Goal: Register for event/course: Sign up to attend an event or enroll in a course

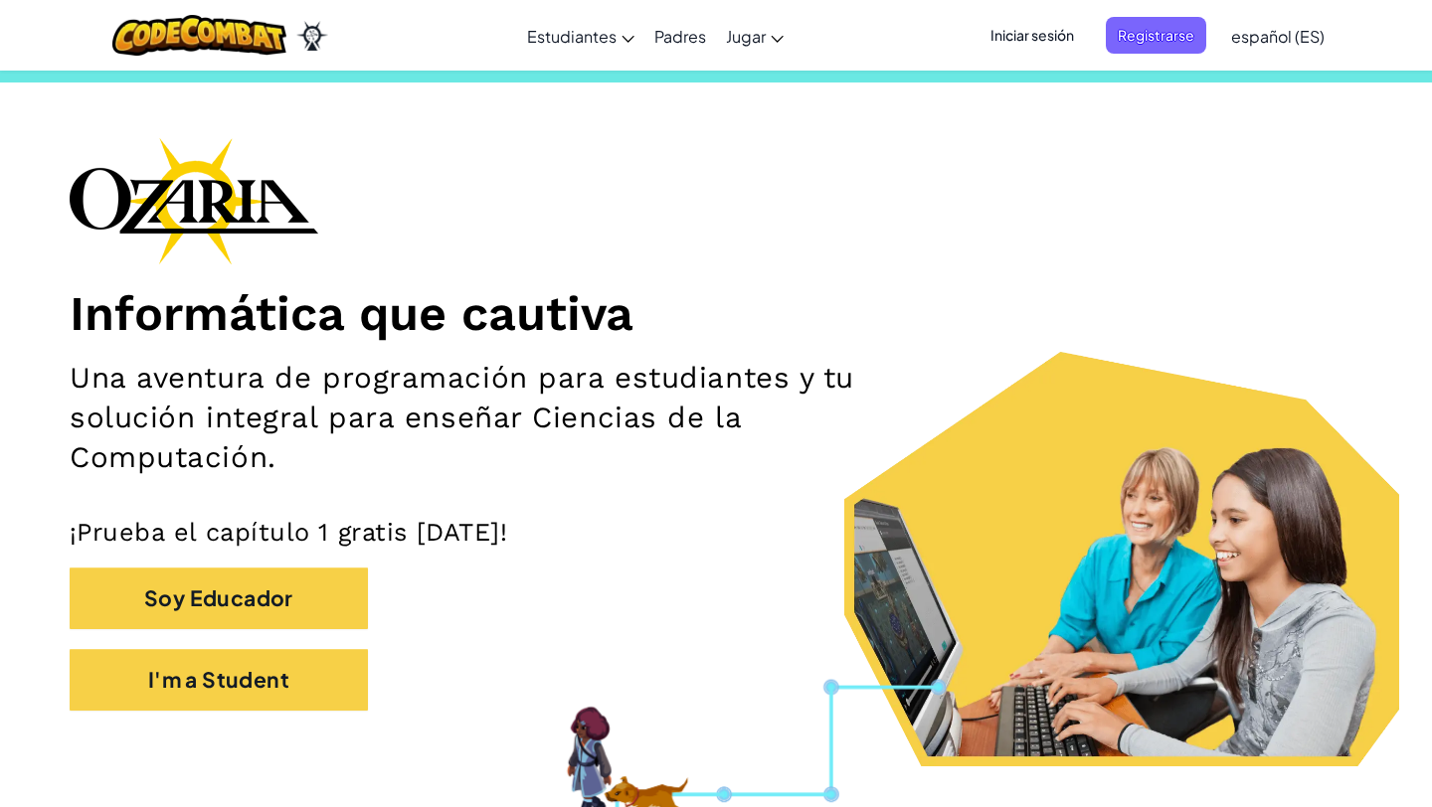
scroll to position [11, 0]
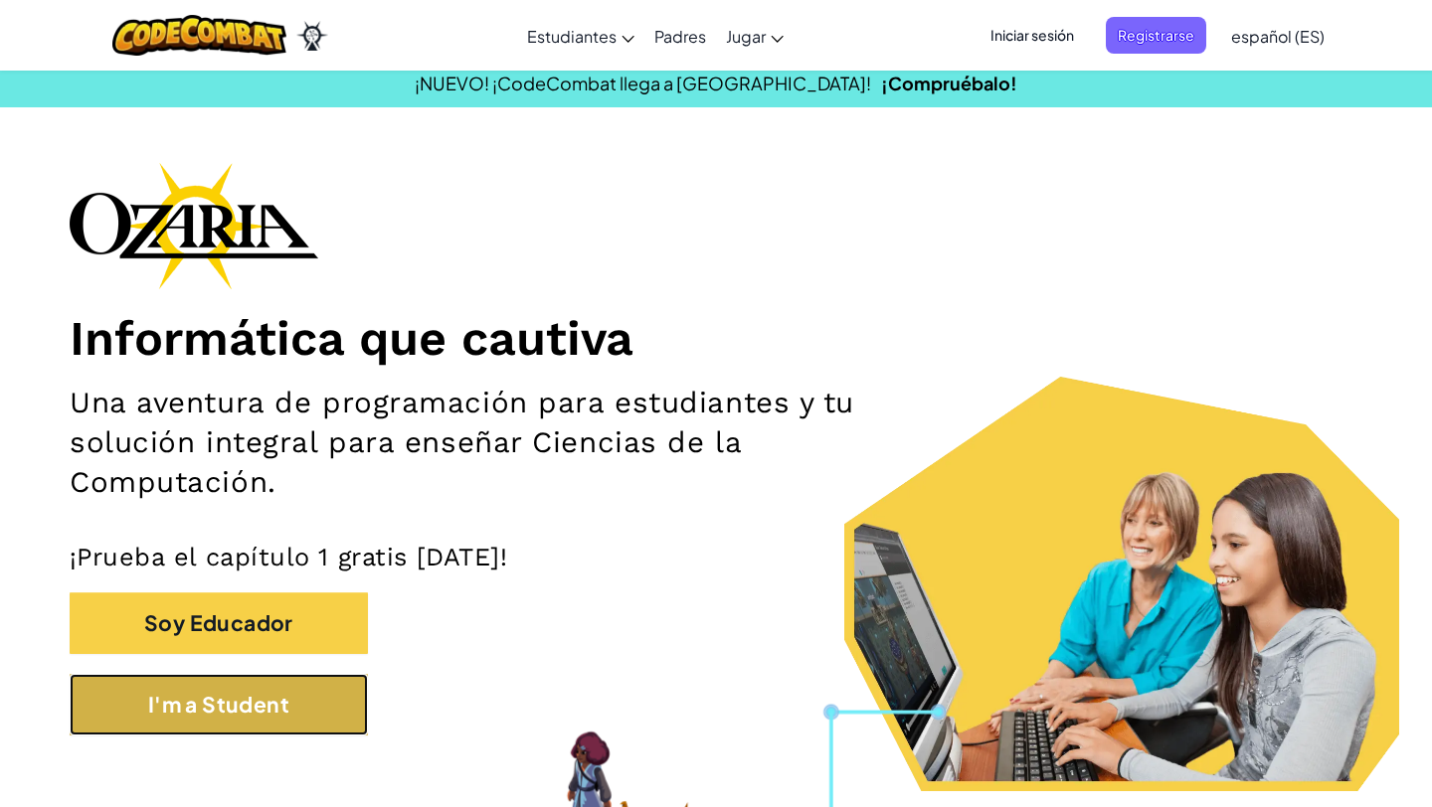
click at [277, 706] on button "I'm a Student" at bounding box center [219, 705] width 298 height 62
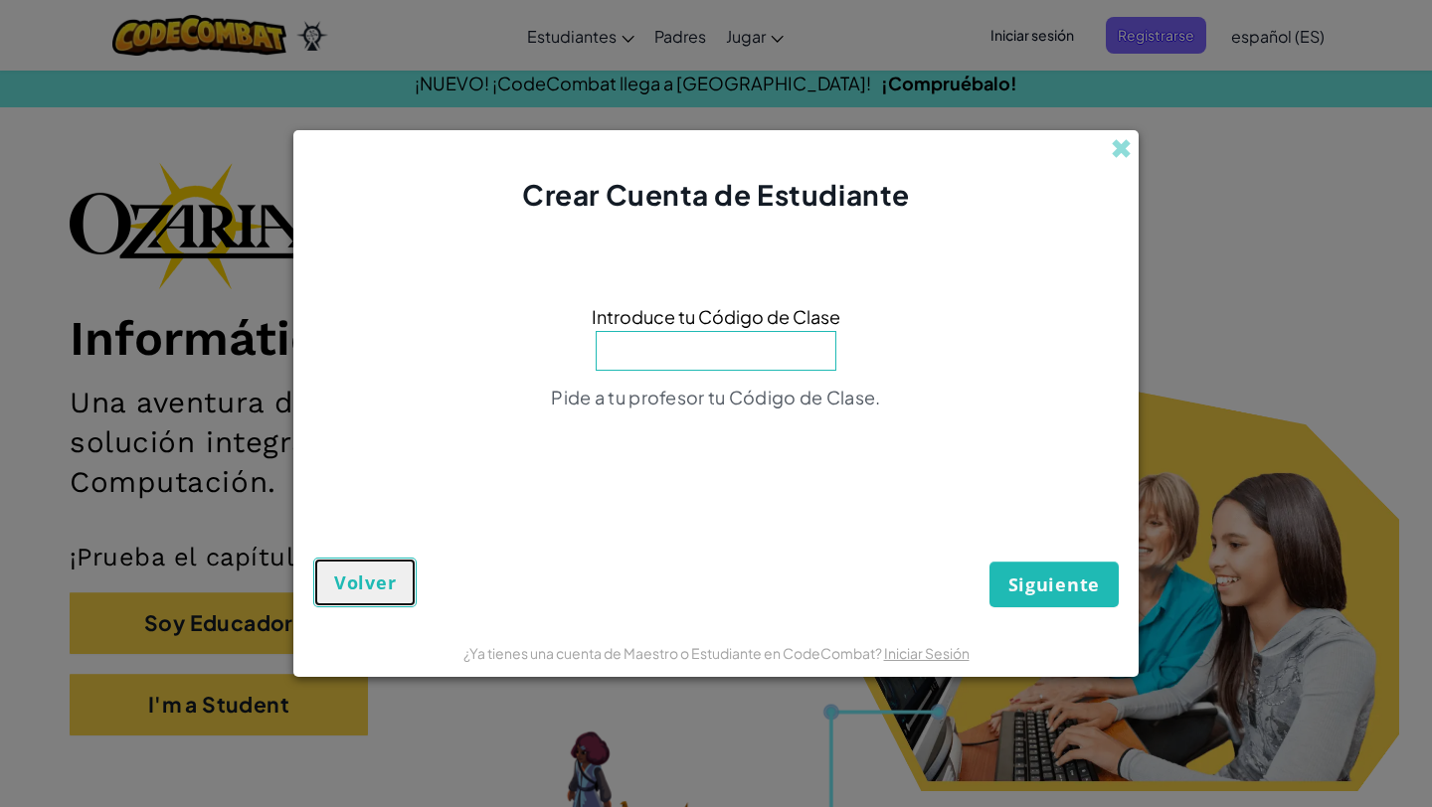
click at [338, 575] on span "Volver" at bounding box center [365, 583] width 62 height 24
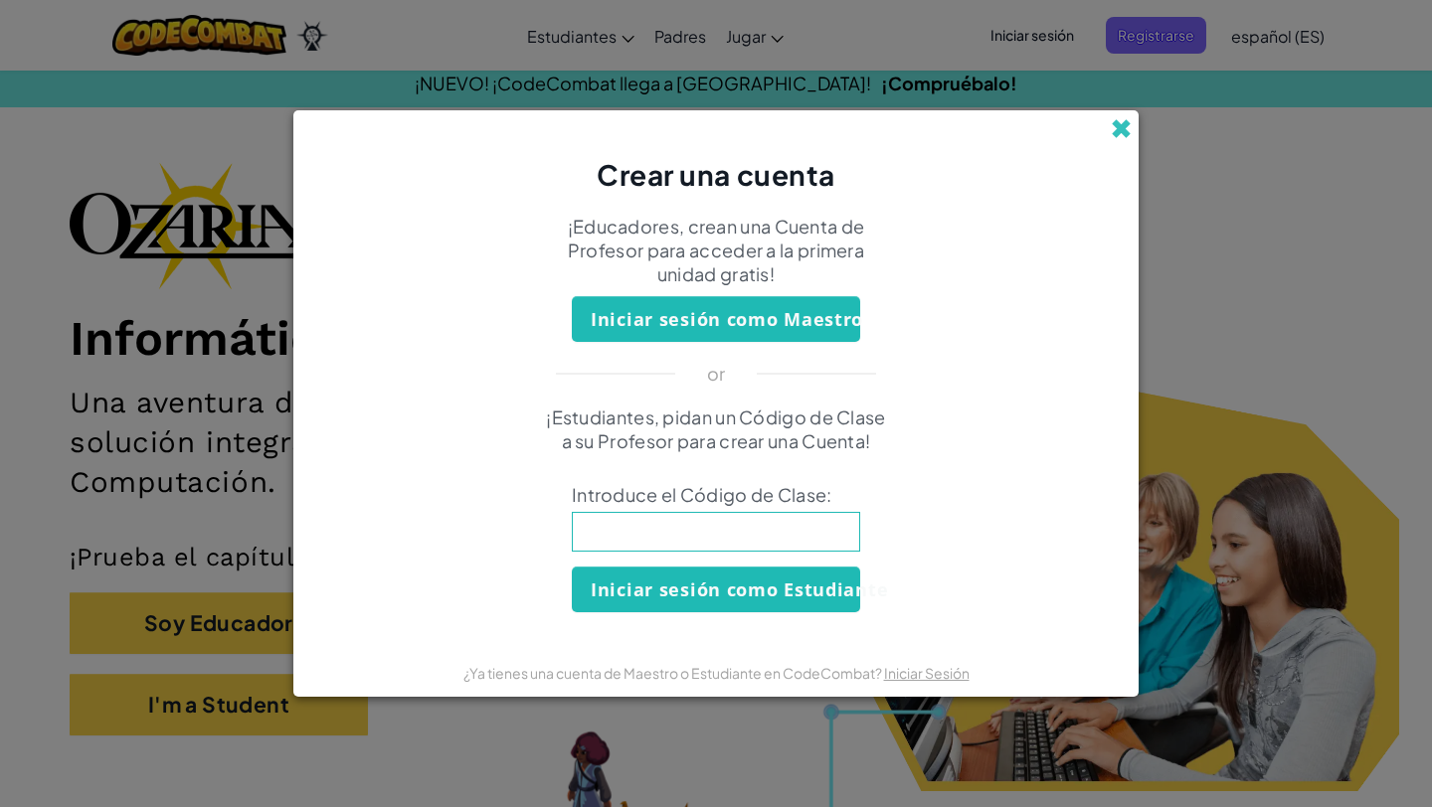
click at [1117, 132] on span at bounding box center [1121, 128] width 21 height 21
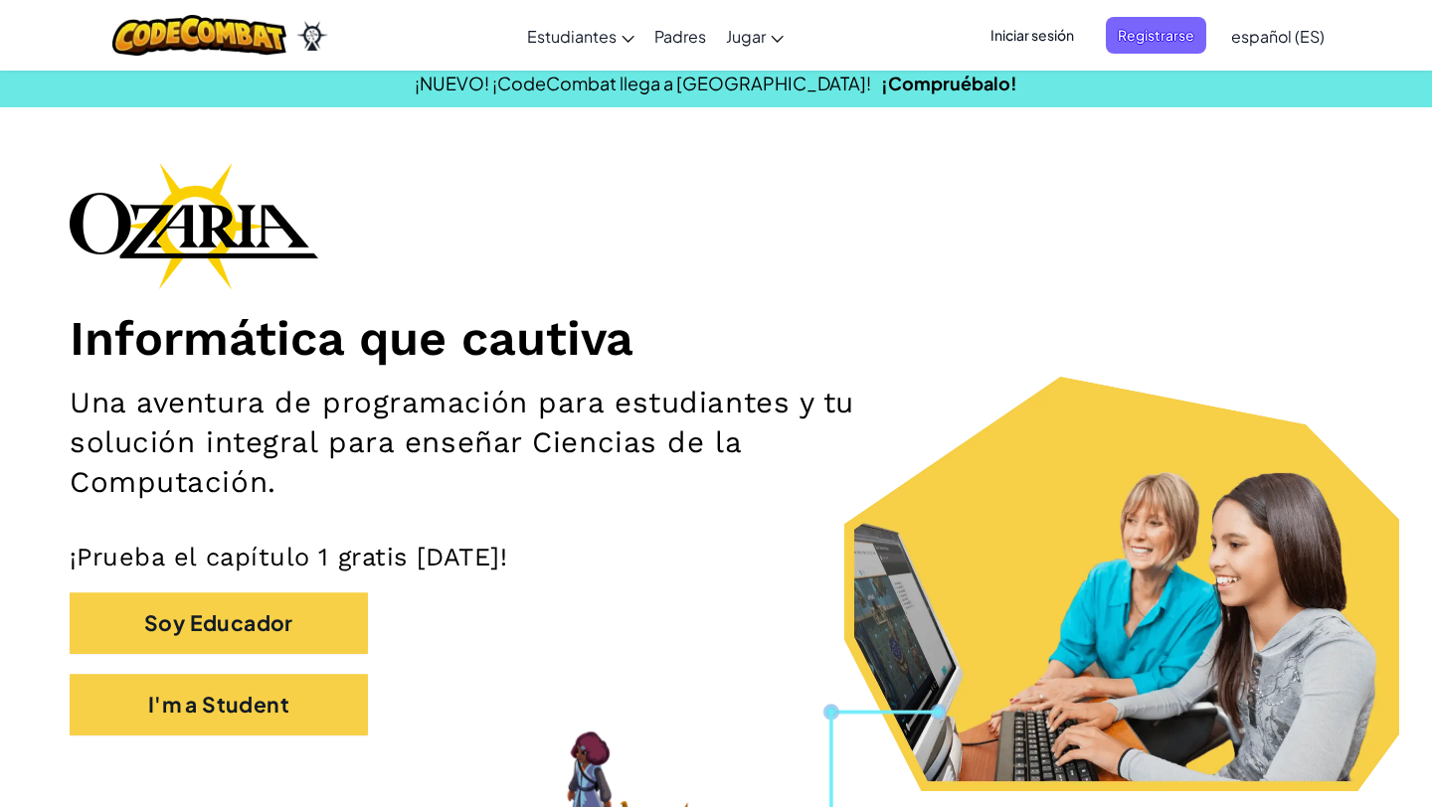
click at [1049, 37] on span "Iniciar sesión" at bounding box center [1031, 35] width 107 height 37
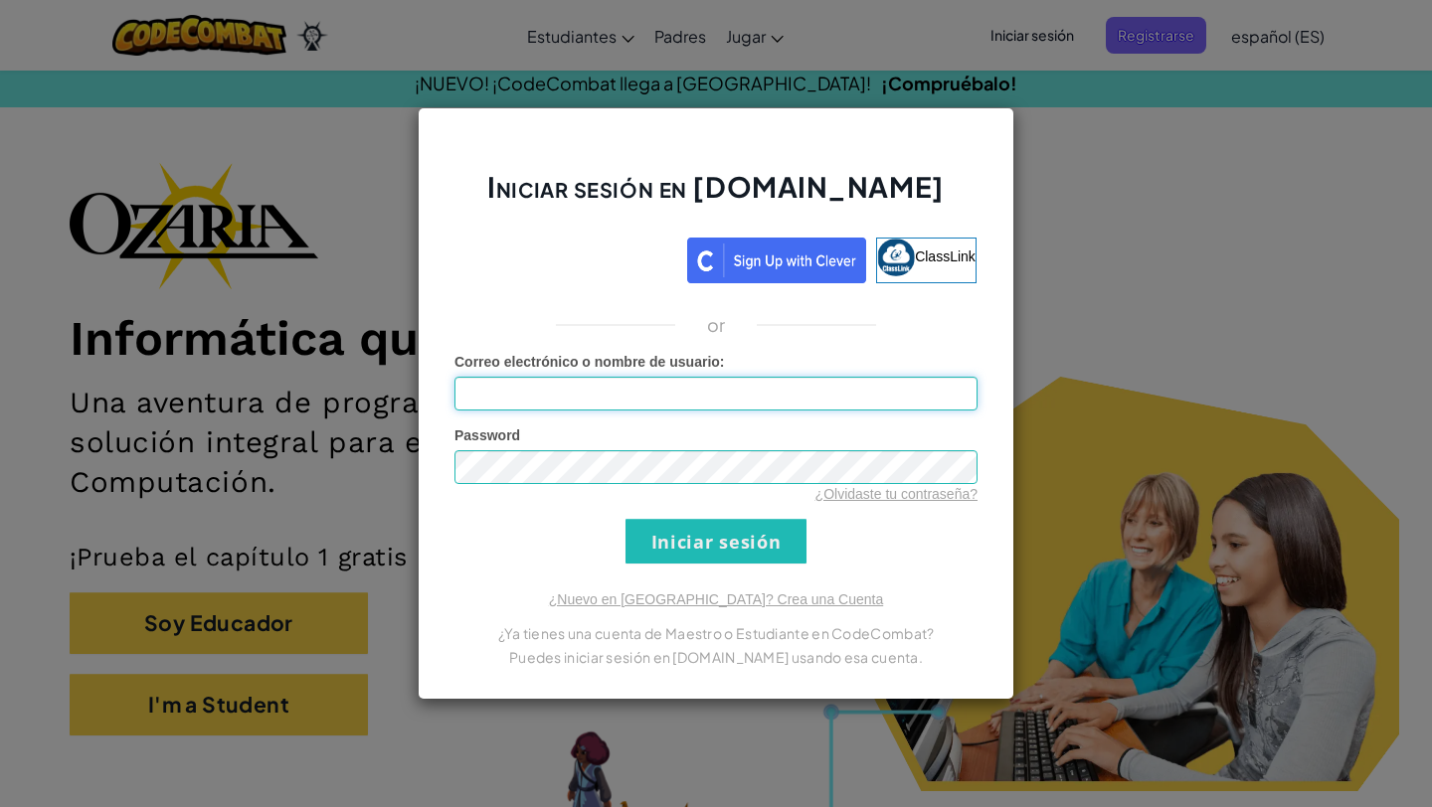
click at [524, 395] on input "Correo electrónico o nombre de usuario :" at bounding box center [715, 394] width 523 height 34
type input "al07137402@tecmilenio.mx"
click at [664, 537] on input "Iniciar sesión" at bounding box center [715, 541] width 181 height 45
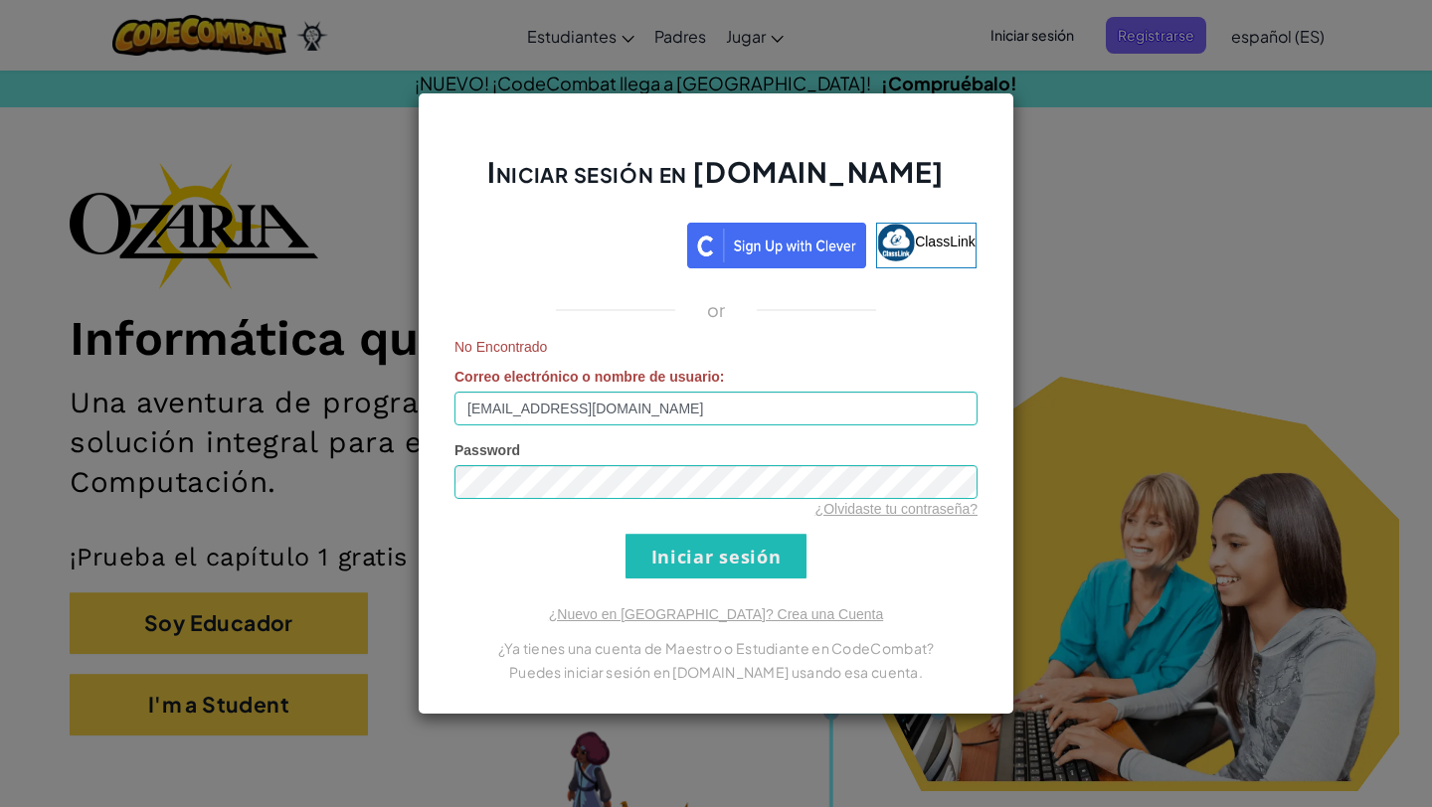
click at [1136, 244] on div "Iniciar sesión en Ozaria.com ClassLink or No Encontrado Correo electrónico o no…" at bounding box center [716, 403] width 1432 height 807
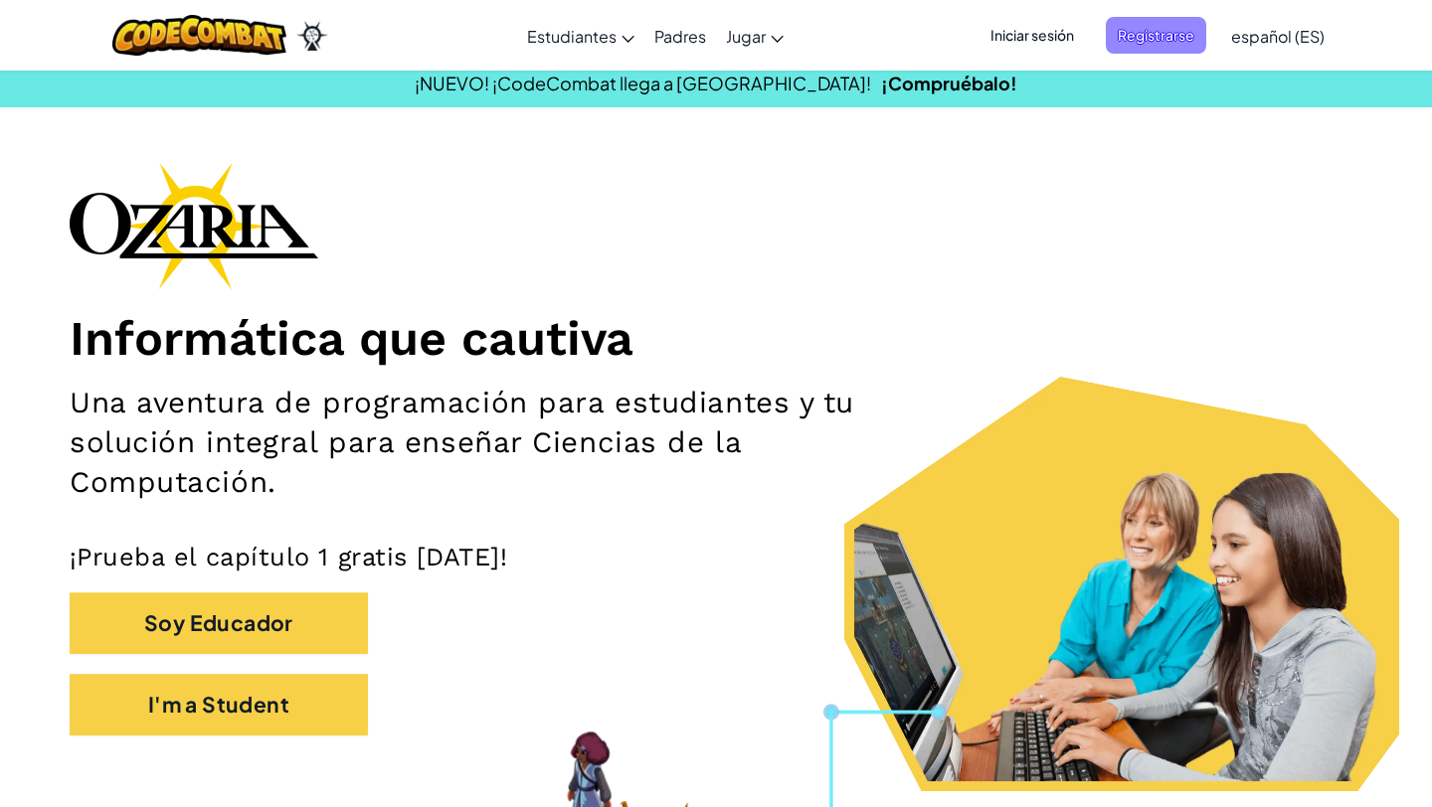
click at [1141, 34] on span "Registrarse" at bounding box center [1156, 35] width 100 height 37
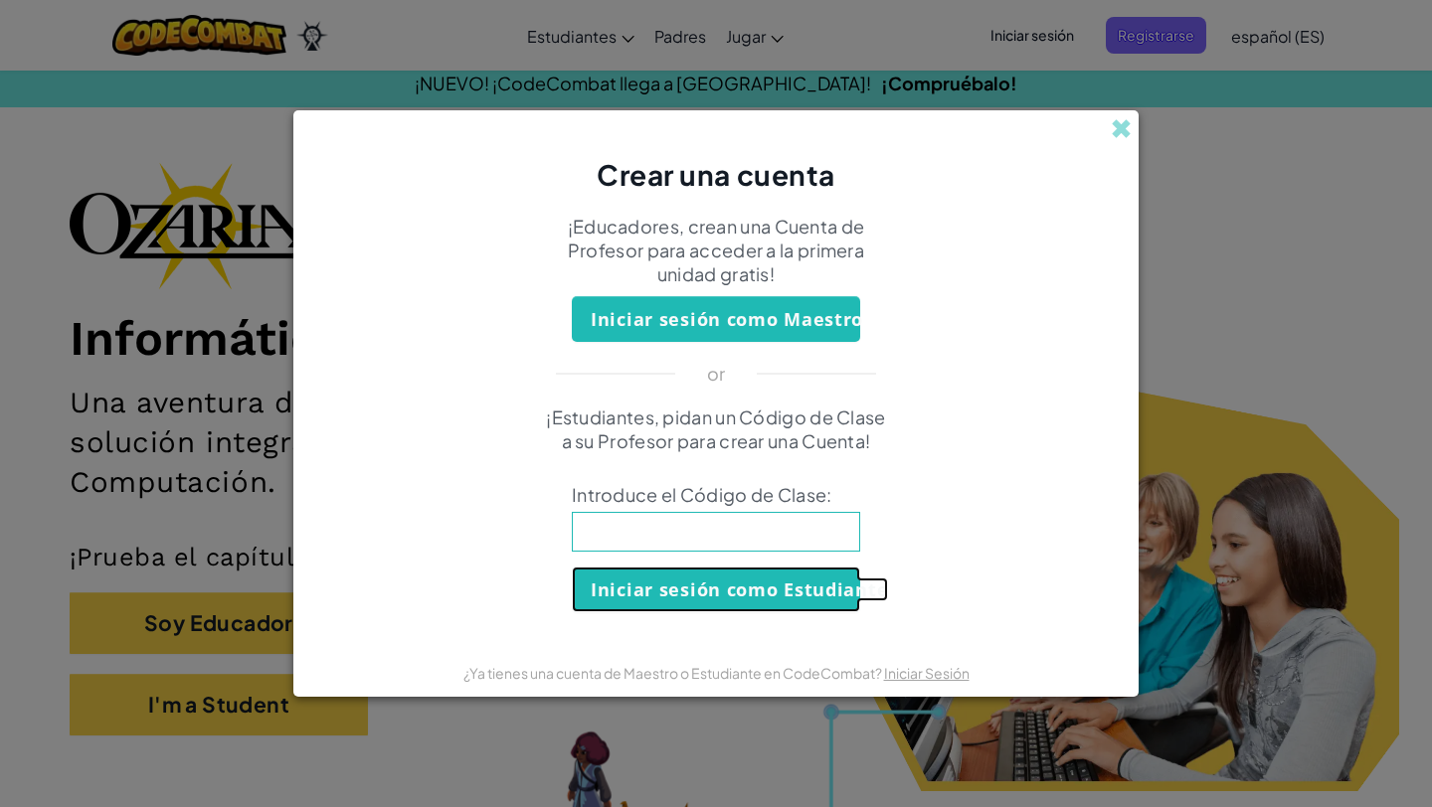
click at [651, 586] on button "Iniciar sesión como Estudiante" at bounding box center [716, 590] width 288 height 46
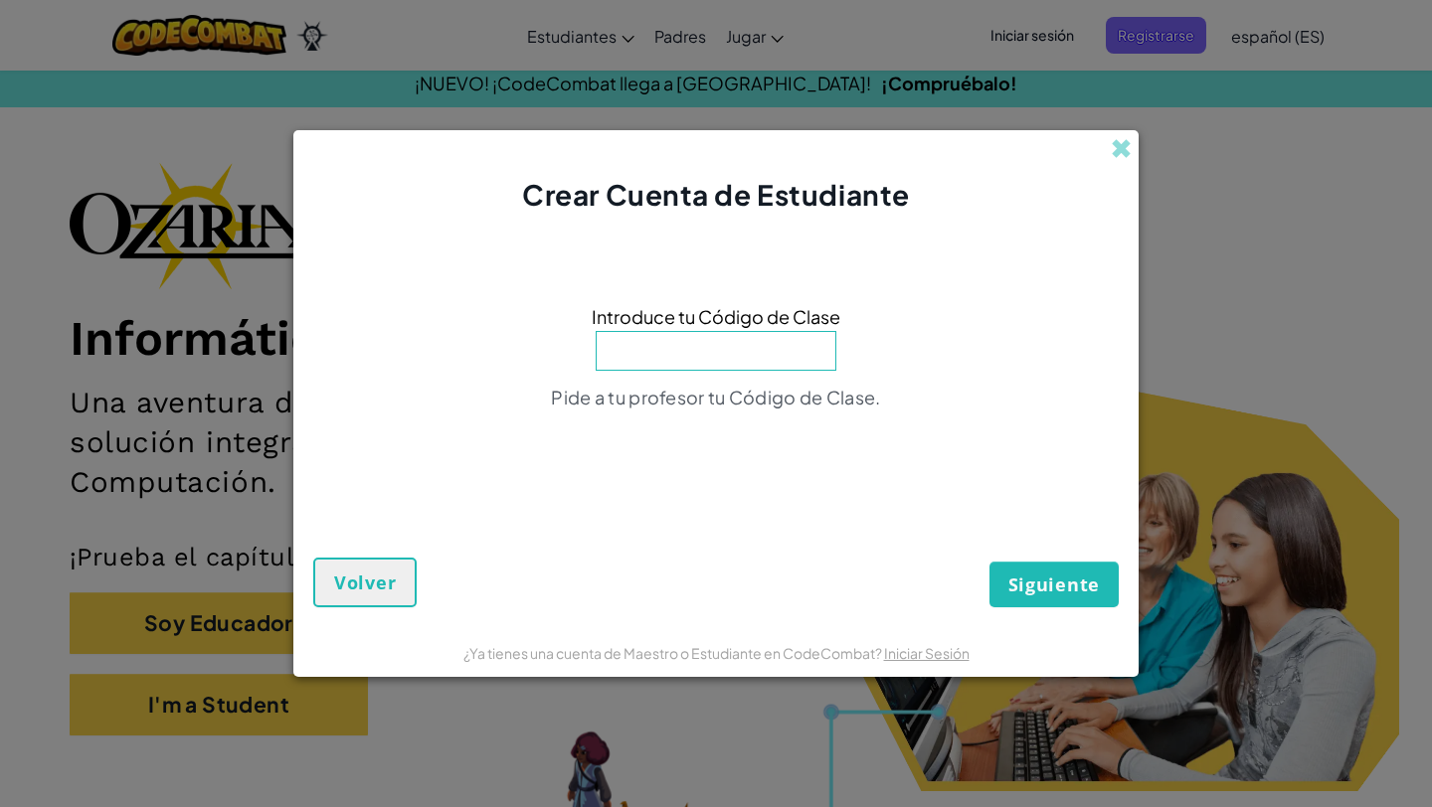
type input "b"
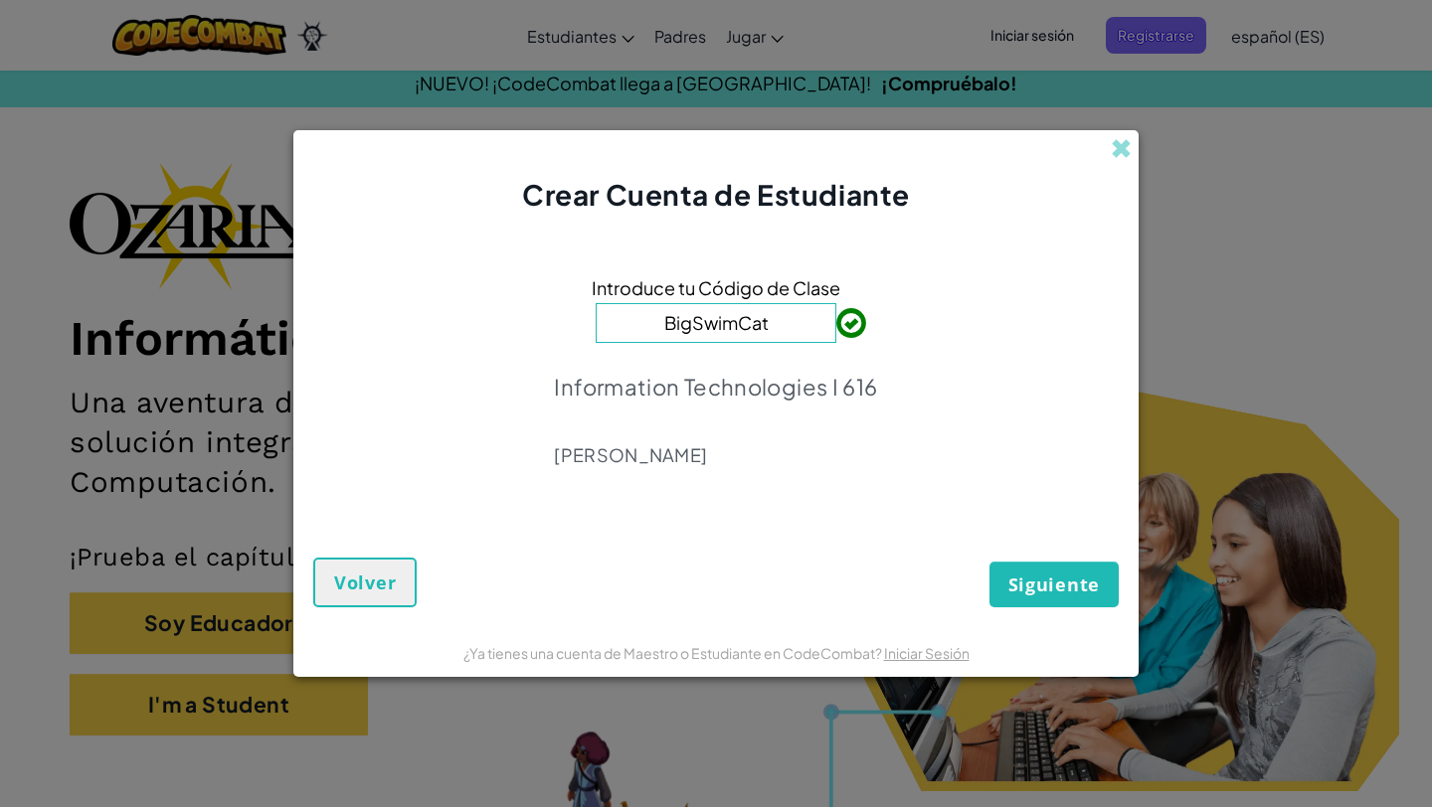
type input "BigSwimCat"
click at [1040, 585] on span "Siguiente" at bounding box center [1053, 585] width 91 height 24
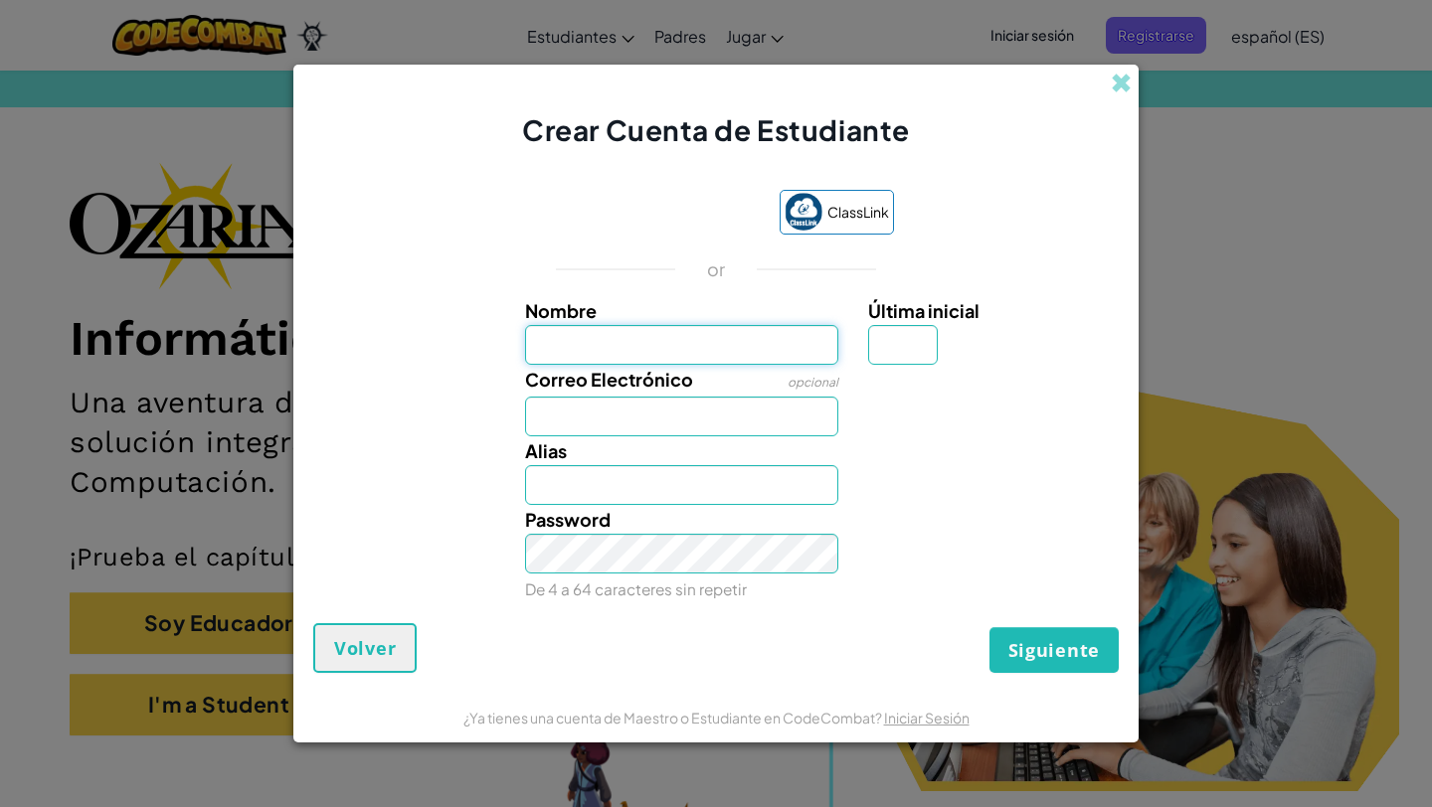
click at [637, 339] on input "Nombre" at bounding box center [682, 345] width 314 height 40
type input "Mafer"
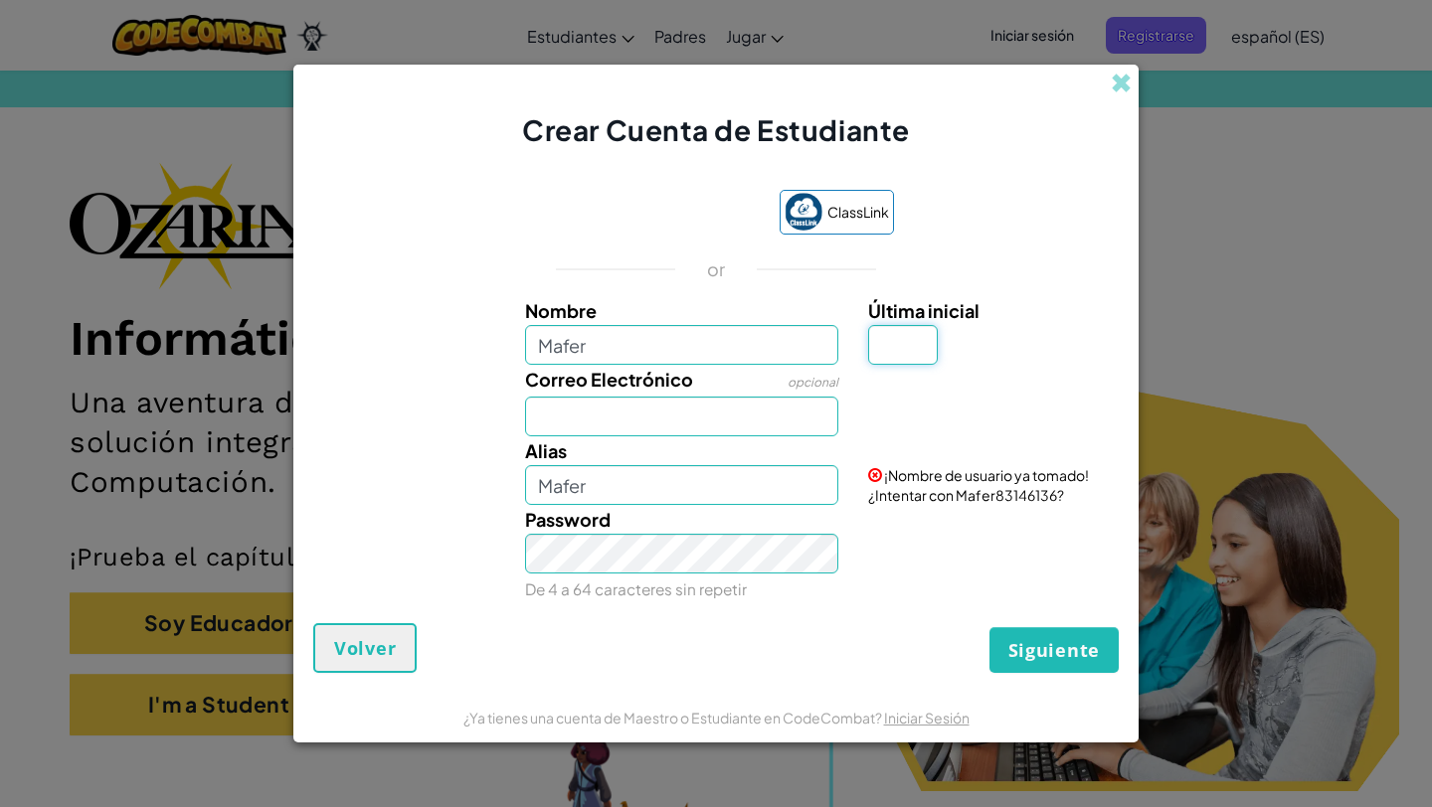
click at [926, 335] on input "Última inicial" at bounding box center [903, 345] width 70 height 40
type input "f"
type input "F"
type input "MaferF"
click at [715, 429] on input "Correo Electrónico" at bounding box center [682, 417] width 314 height 40
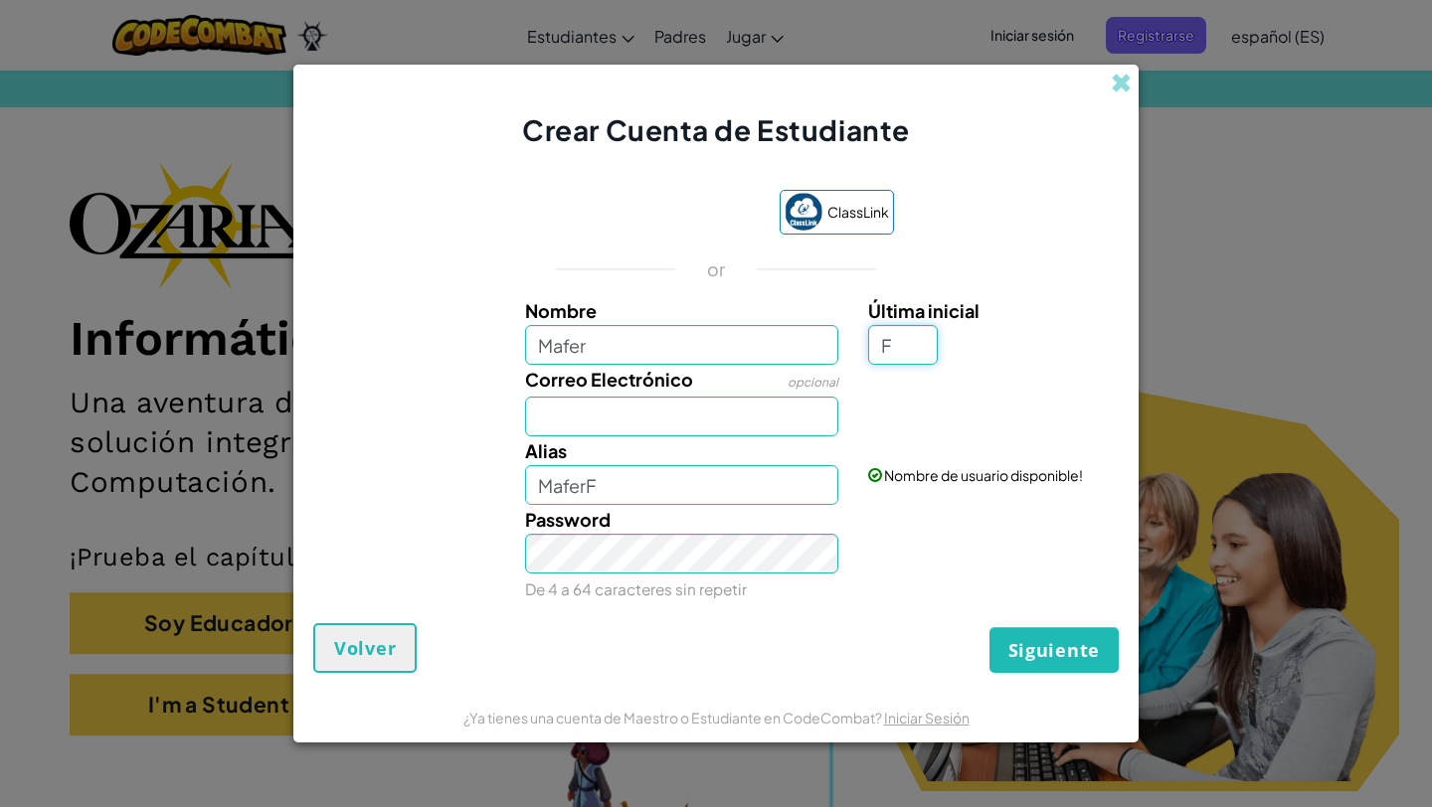
click at [906, 343] on input "F" at bounding box center [903, 345] width 70 height 40
type input "r"
type input "MaferR"
click at [639, 416] on input "Correo Electrónico" at bounding box center [682, 417] width 314 height 40
click at [892, 346] on input "r" at bounding box center [903, 345] width 70 height 40
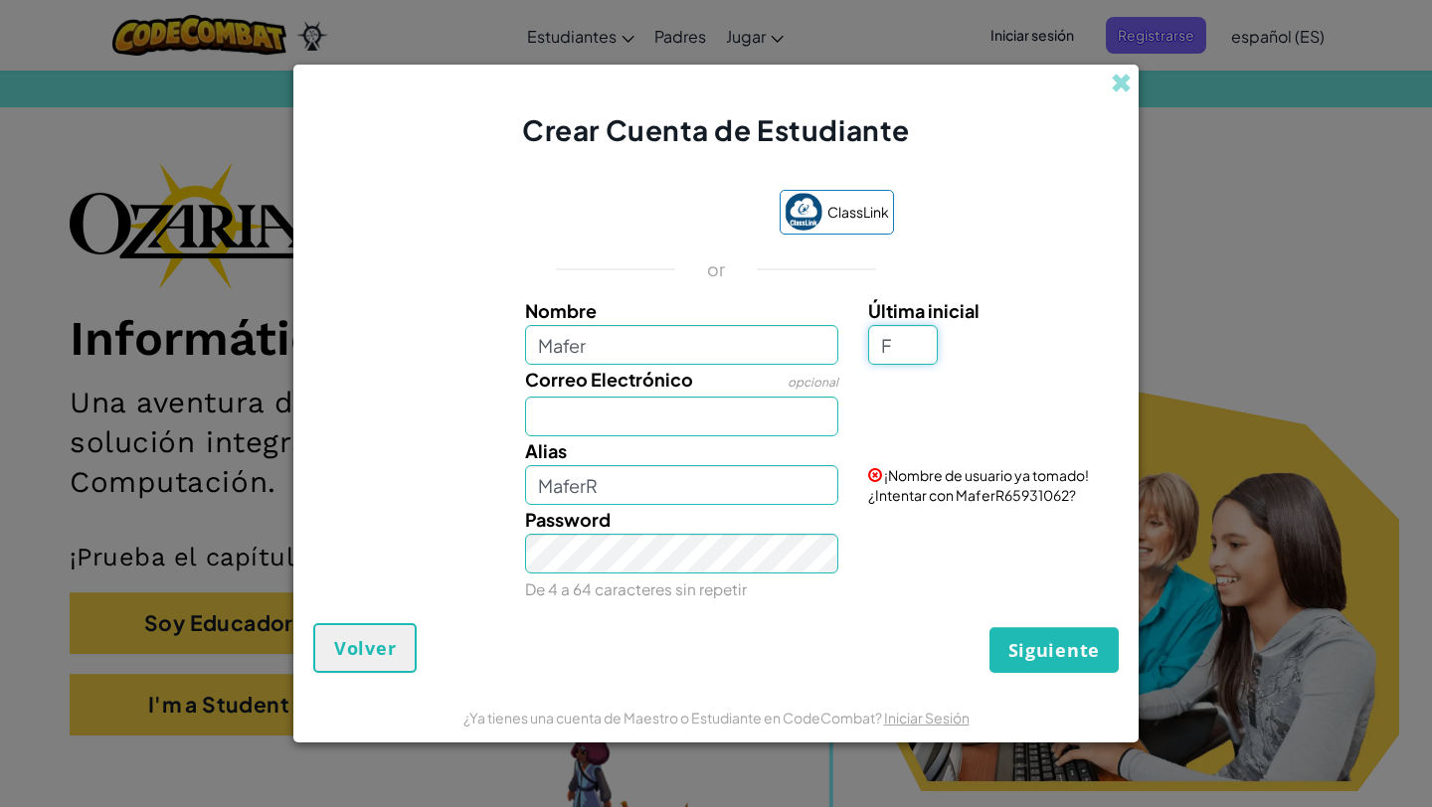
type input "F"
type input "MaferF"
click at [706, 406] on input "Correo Electrónico" at bounding box center [682, 417] width 314 height 40
type input "m"
click at [611, 353] on input "Mafer" at bounding box center [682, 345] width 314 height 40
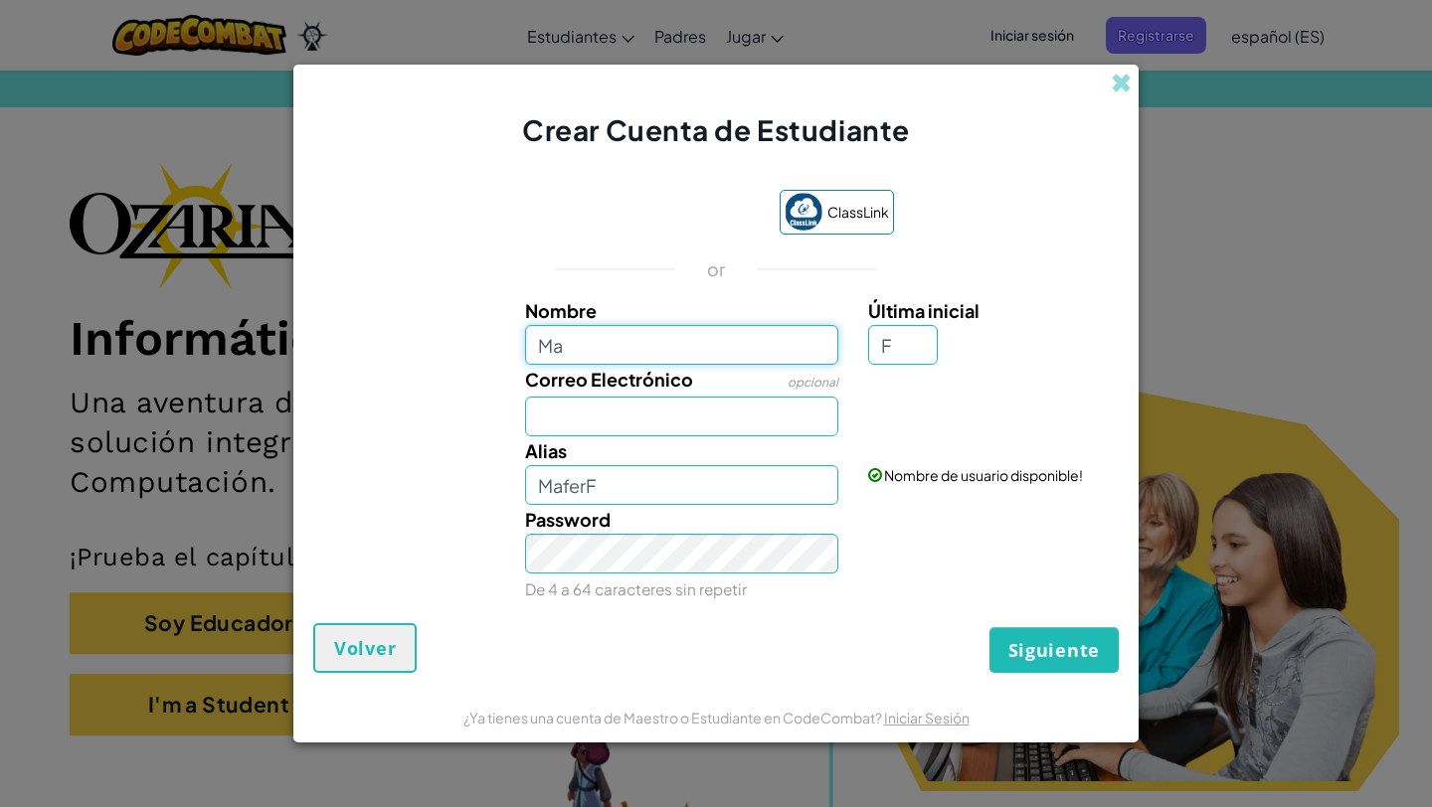
type input "María"
type input "MaríaF"
type input "María Fernanda Bravo Rodríguez"
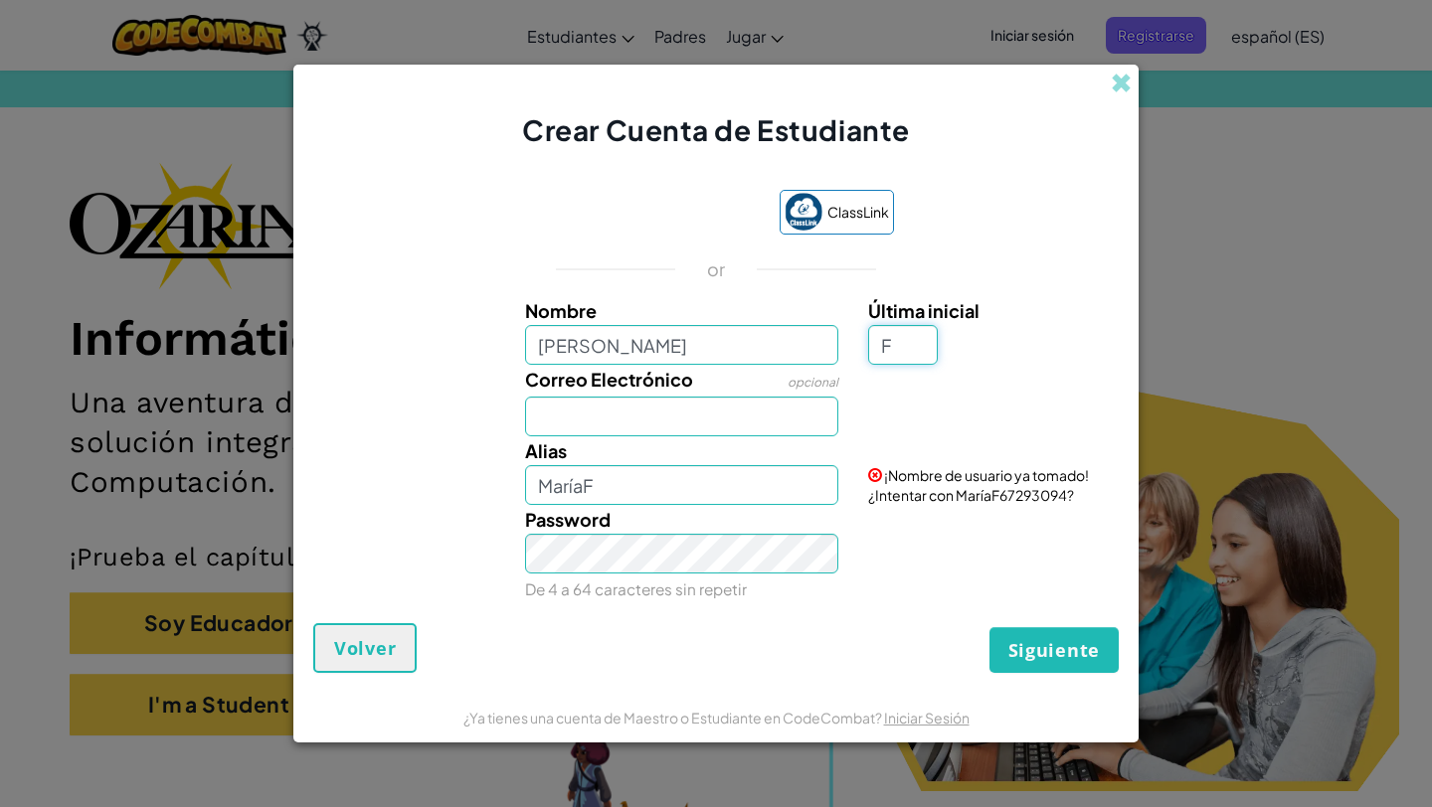
type input "María Fernanda Bravo RodríguezF"
click at [902, 331] on input "F" at bounding box center [903, 345] width 70 height 40
click at [912, 345] on input "F" at bounding box center [903, 345] width 70 height 40
type input "m"
type input "María Fernanda Bravo RodríguezM"
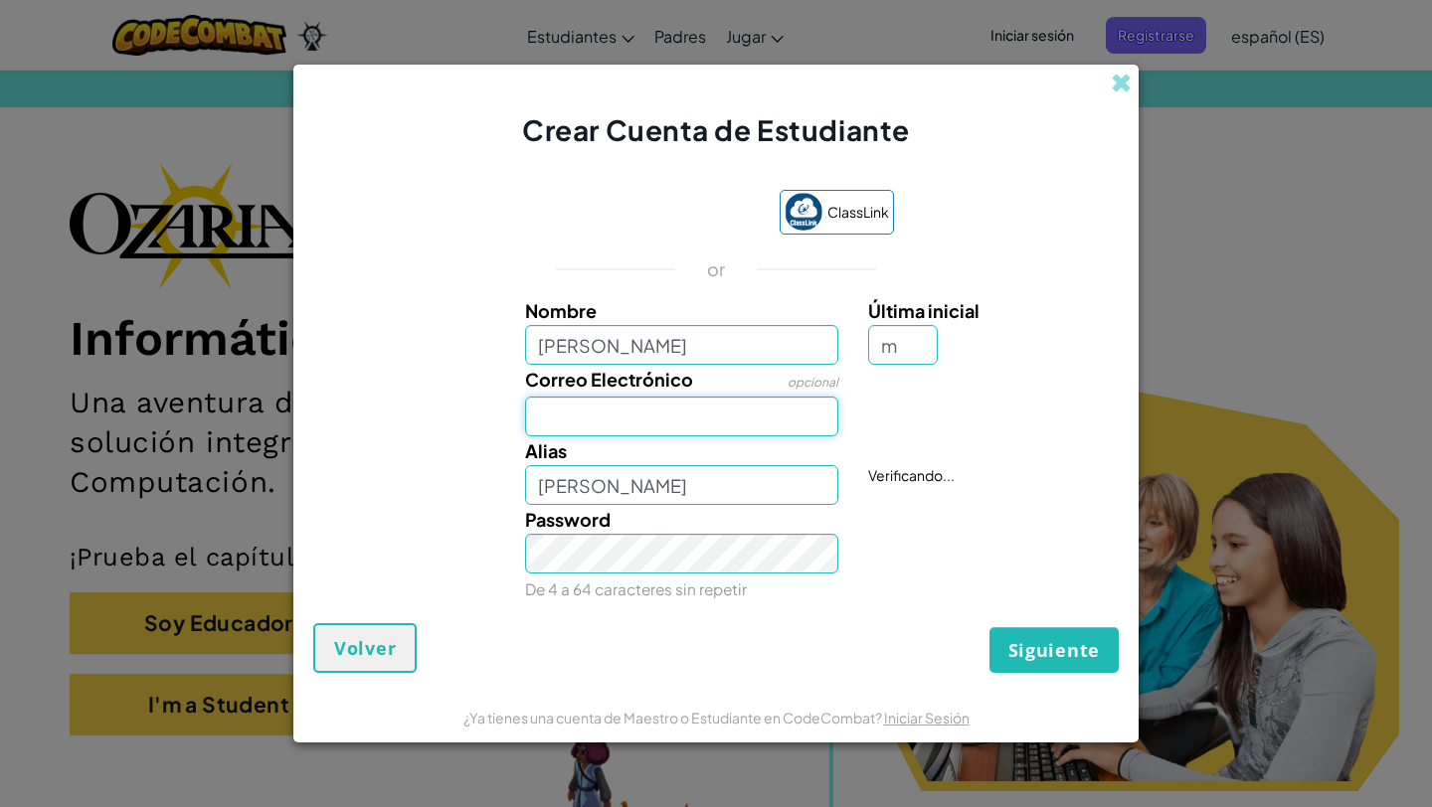
click at [771, 411] on input "Correo Electrónico" at bounding box center [682, 417] width 314 height 40
click at [882, 349] on input "m" at bounding box center [903, 345] width 70 height 40
click at [881, 349] on input "m" at bounding box center [903, 345] width 70 height 40
click at [898, 466] on span "Nombre de usuario disponible!" at bounding box center [983, 475] width 199 height 18
click at [820, 344] on input "María Fernanda Bravo Rodríguez" at bounding box center [682, 345] width 314 height 40
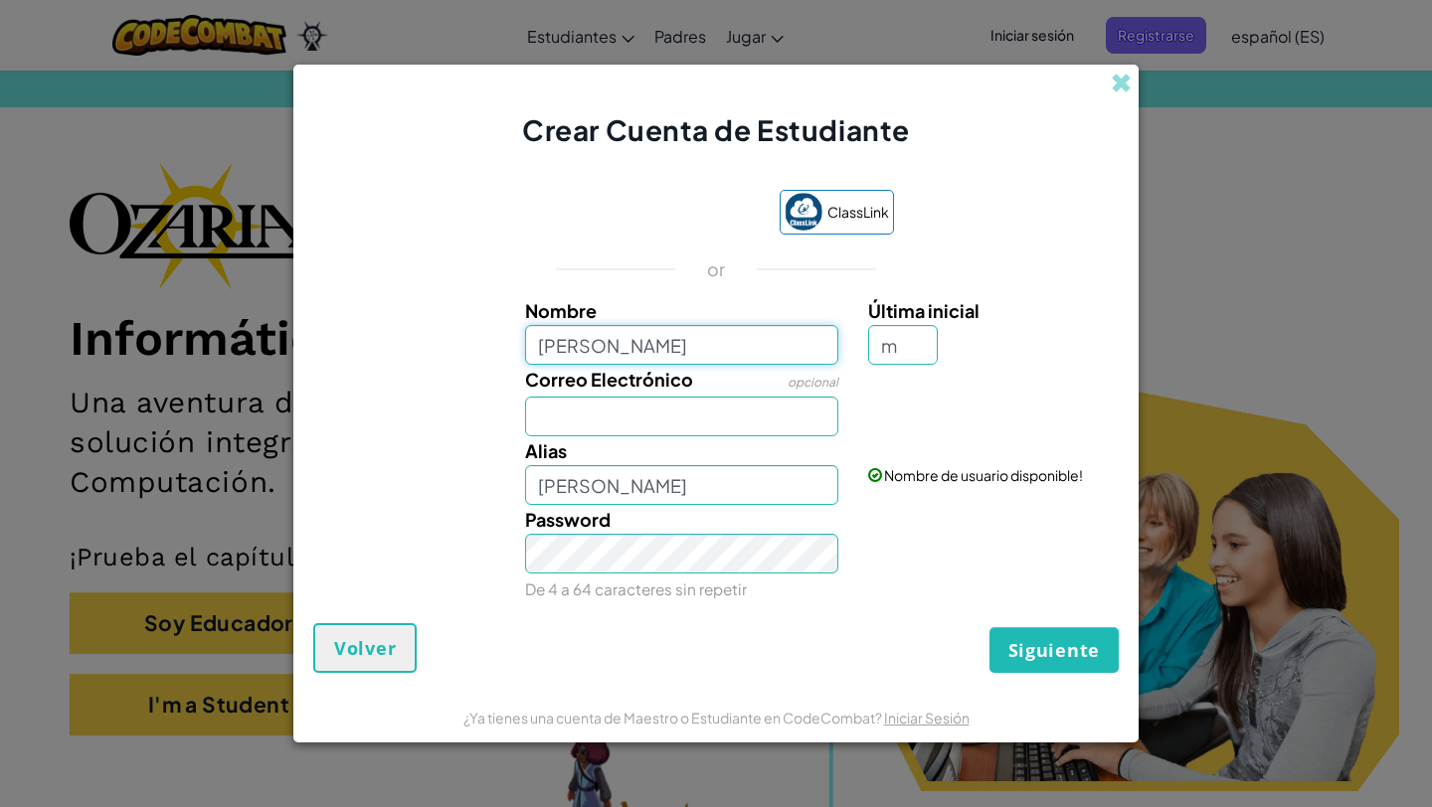
click at [820, 344] on input "María Fernanda Bravo Rodríguez" at bounding box center [682, 345] width 314 height 40
type input "María Fernanda Bravo Rodríguez"
type input "María Fernanda Bravo Rodríguez M"
click at [761, 409] on input "Correo Electrónico" at bounding box center [682, 417] width 314 height 40
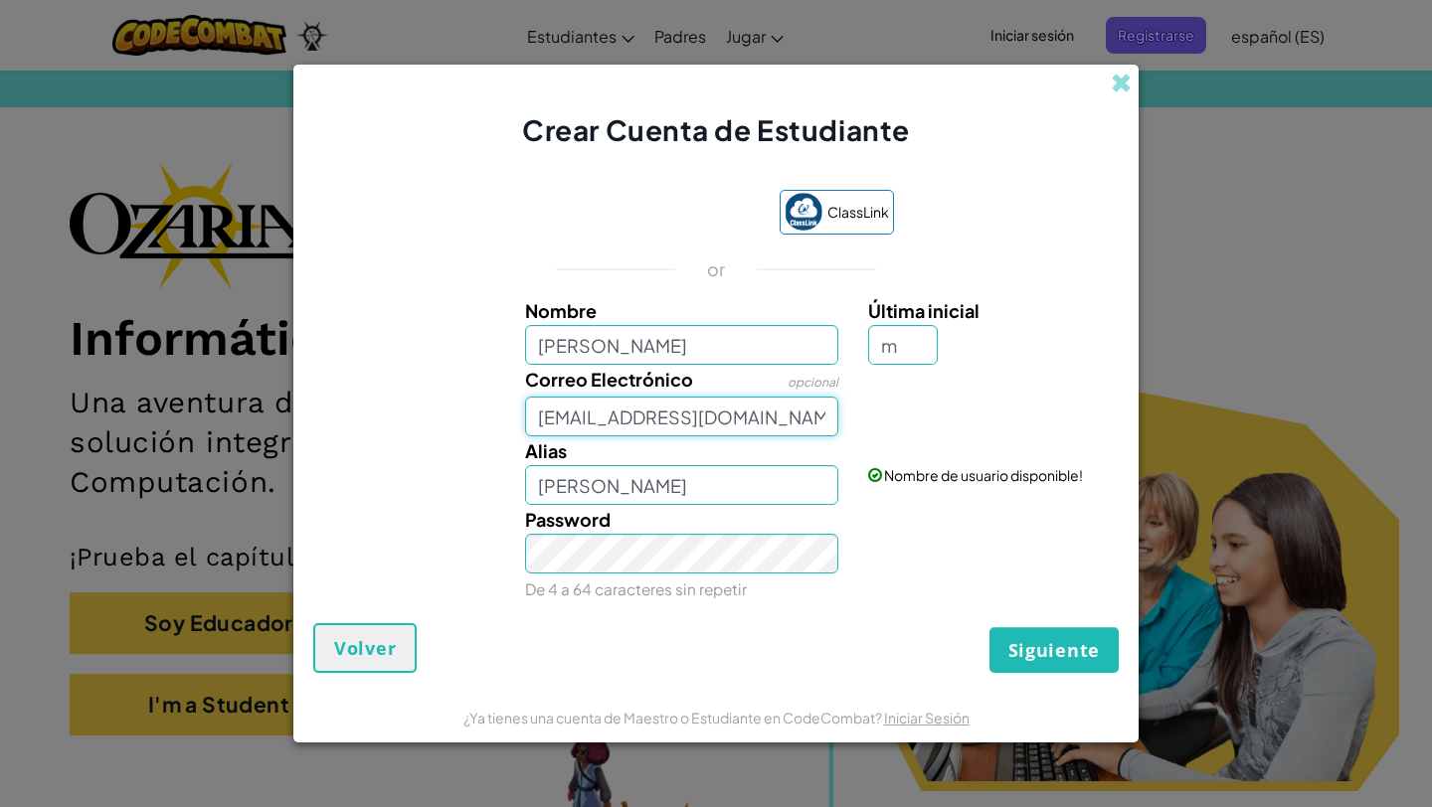
type input "al07137402@tecmilenio.mx"
click at [1056, 657] on span "Siguiente" at bounding box center [1053, 650] width 91 height 24
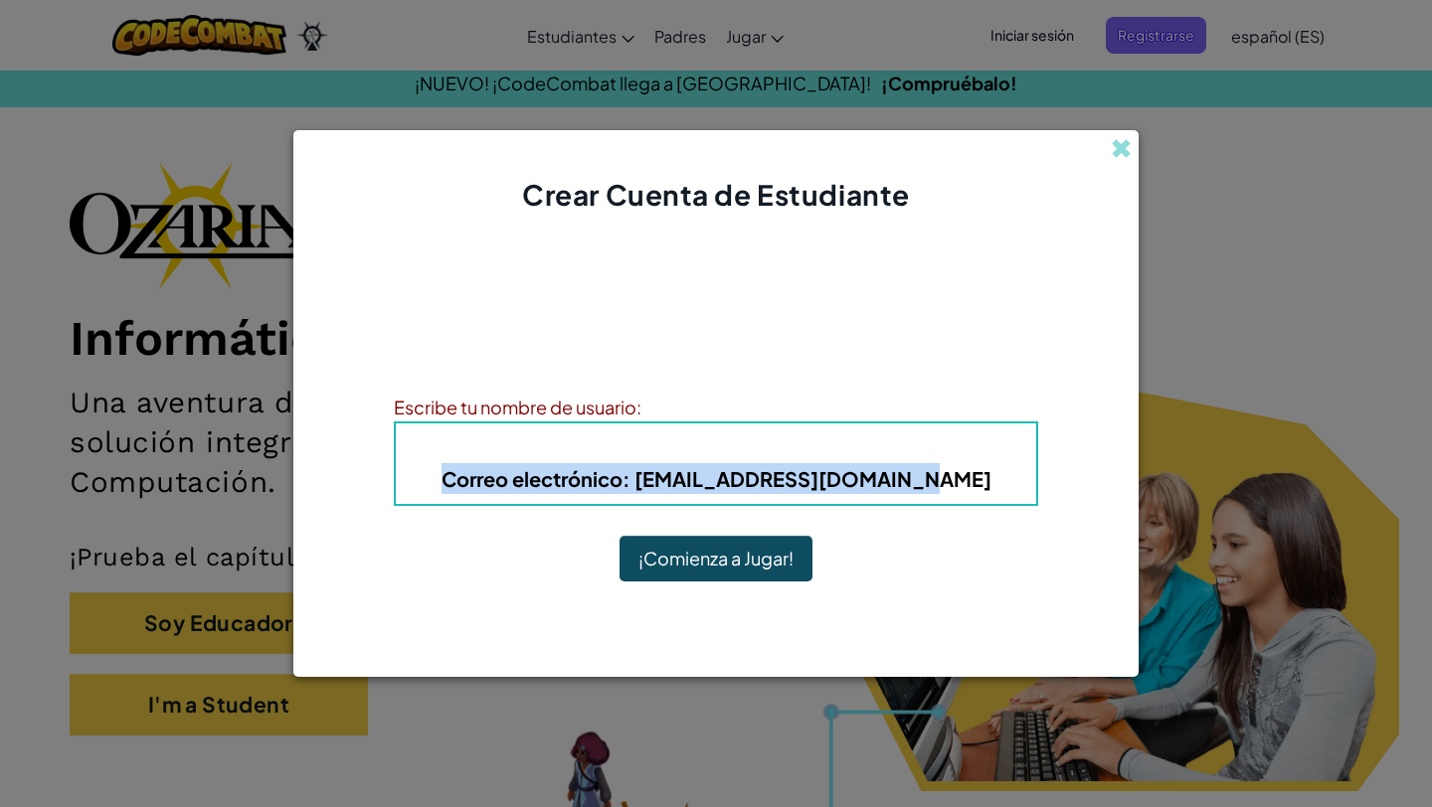
drag, startPoint x: 491, startPoint y: 477, endPoint x: 963, endPoint y: 465, distance: 472.4
click at [963, 466] on h5 "Correo electrónico : al07137402@tecmilenio.mx" at bounding box center [716, 478] width 601 height 31
click at [963, 465] on h5 "Correo electrónico : al07137402@tecmilenio.mx" at bounding box center [716, 478] width 601 height 31
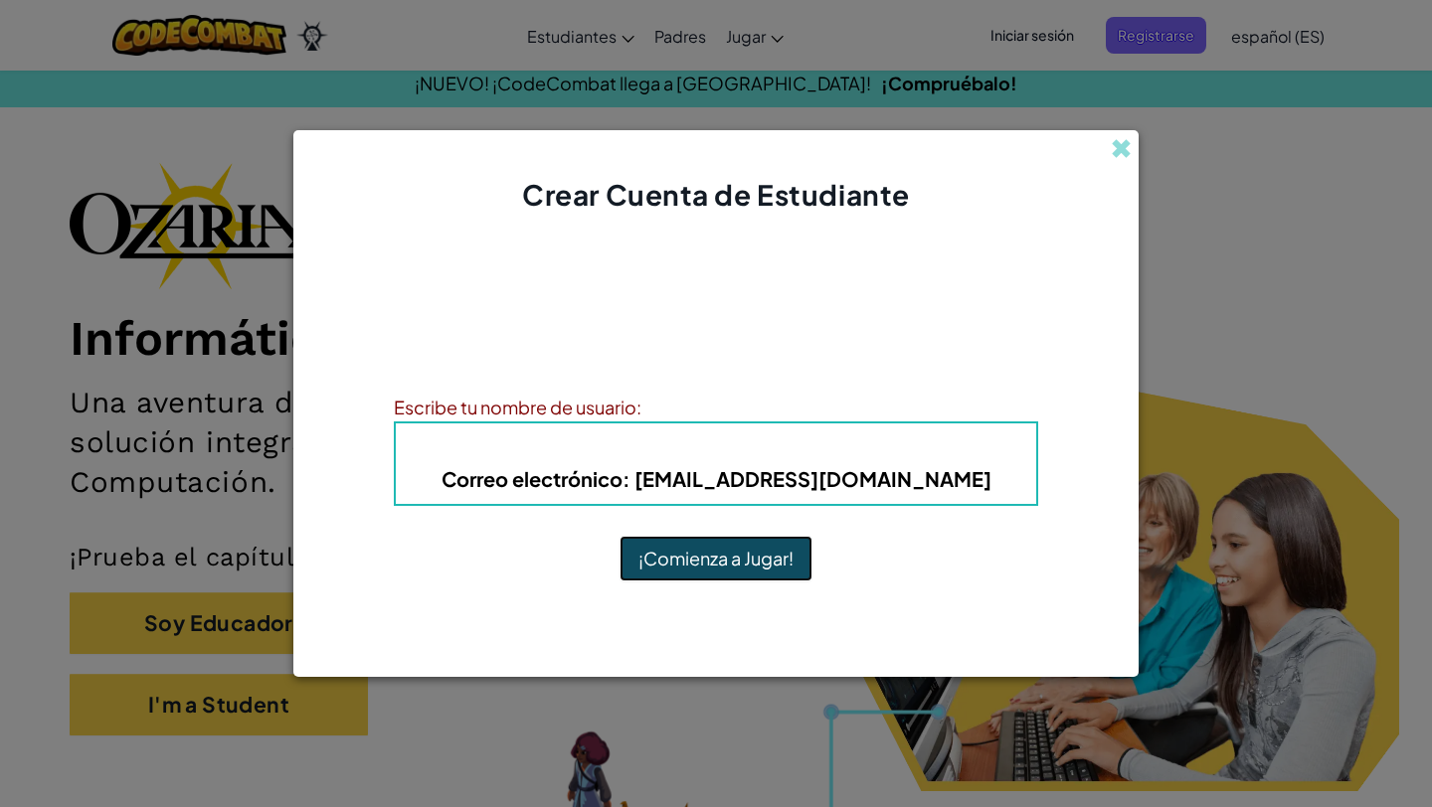
click at [760, 548] on button "¡Comienza a Jugar!" at bounding box center [715, 559] width 193 height 46
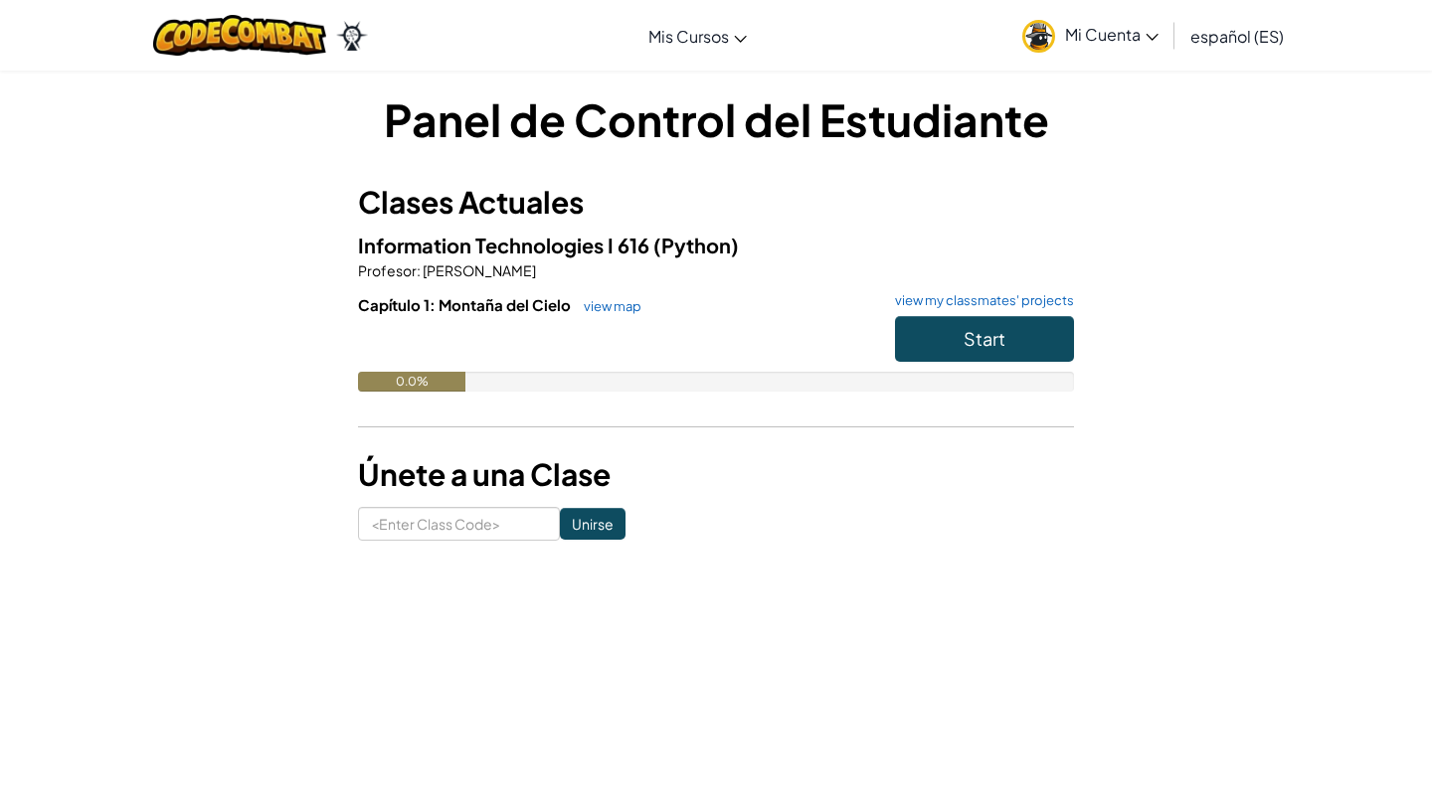
click at [1141, 242] on div "Panel de Control del Estudiante Clases Actuales Information Technologies I 616 …" at bounding box center [715, 314] width 1163 height 452
click at [1036, 34] on img at bounding box center [1038, 36] width 33 height 33
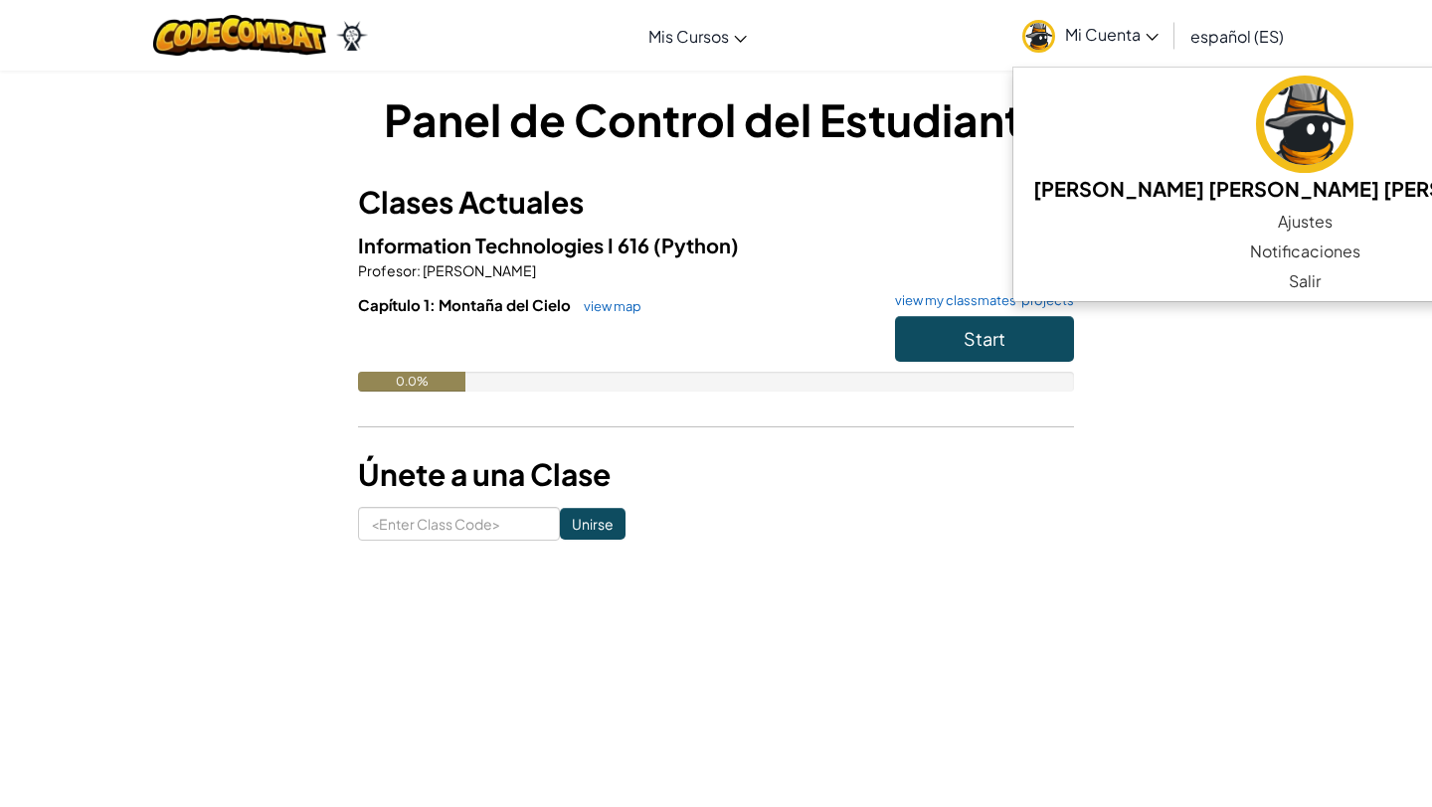
click at [1198, 404] on div "Panel de Control del Estudiante Clases Actuales Information Technologies I 616 …" at bounding box center [715, 314] width 1163 height 452
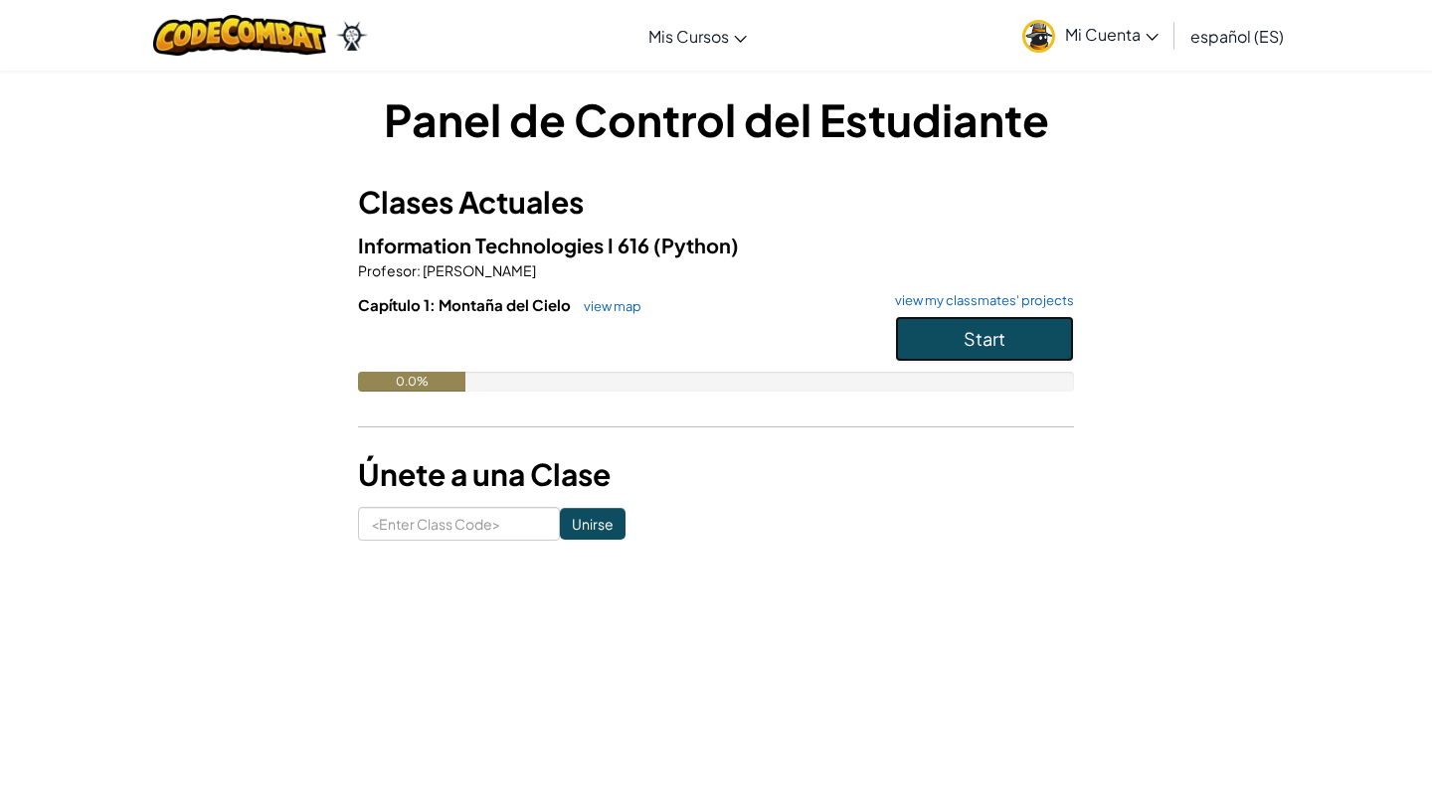
click at [953, 348] on button "Start" at bounding box center [984, 339] width 179 height 46
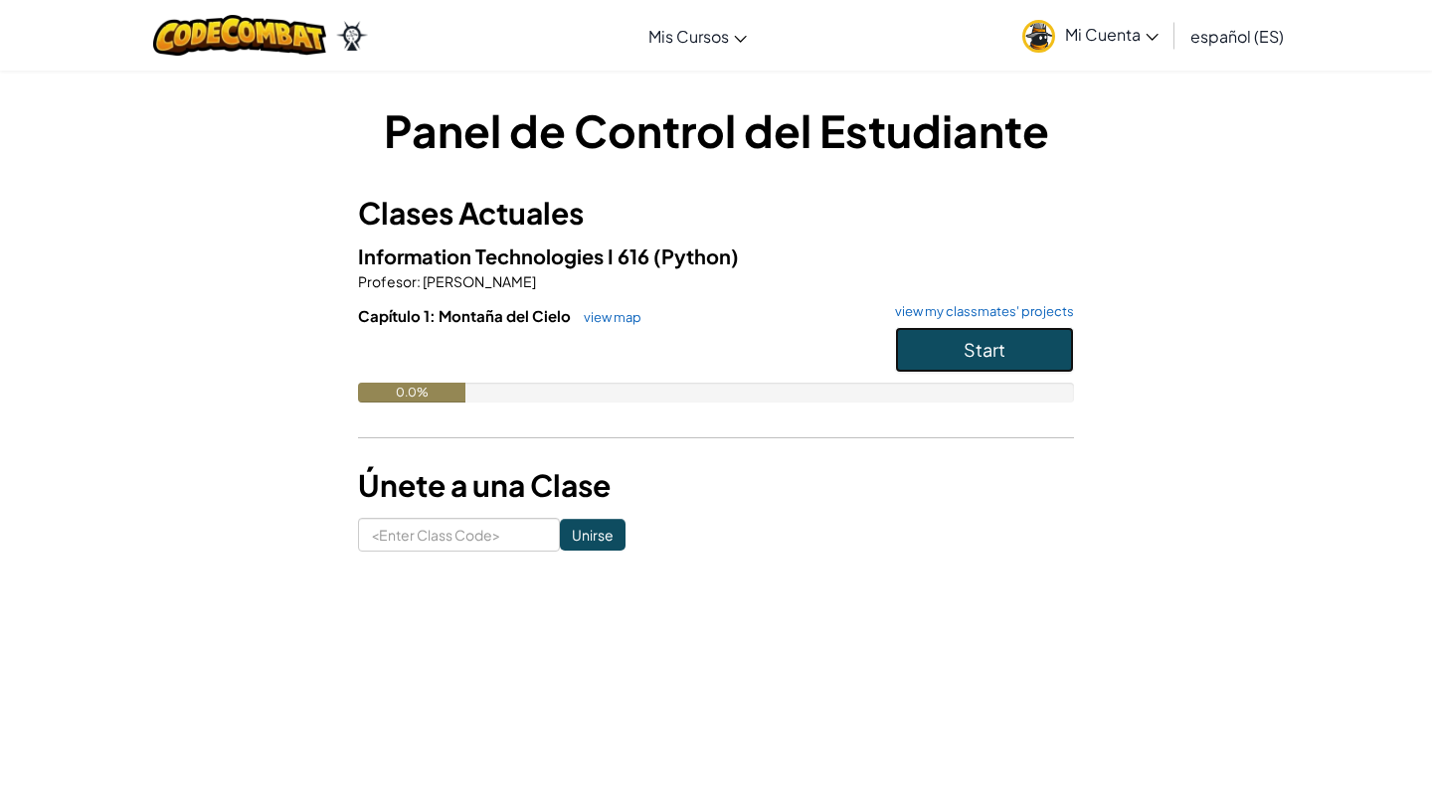
click at [953, 348] on button "Start" at bounding box center [984, 350] width 179 height 46
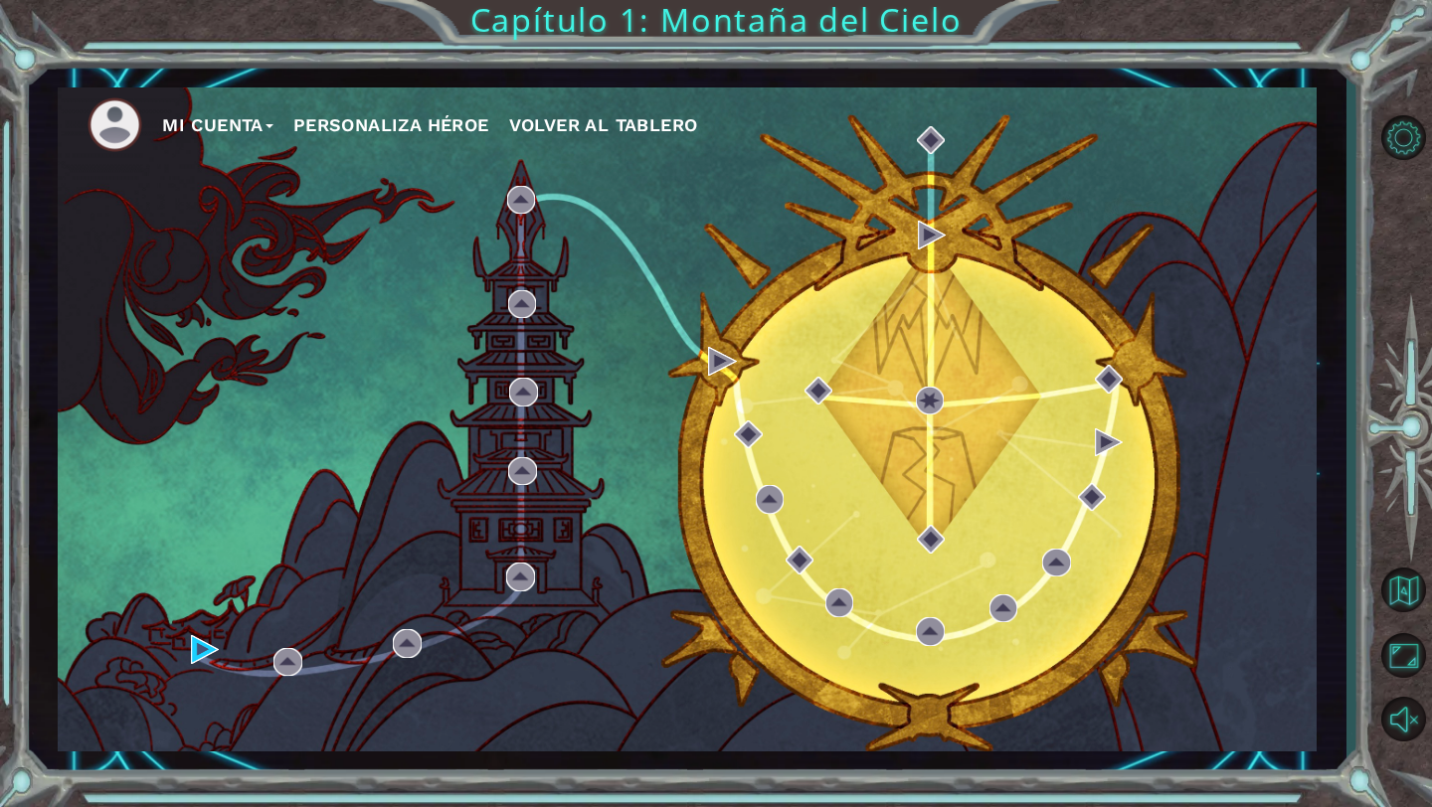
click at [406, 121] on button "Personaliza Héroe" at bounding box center [391, 125] width 196 height 30
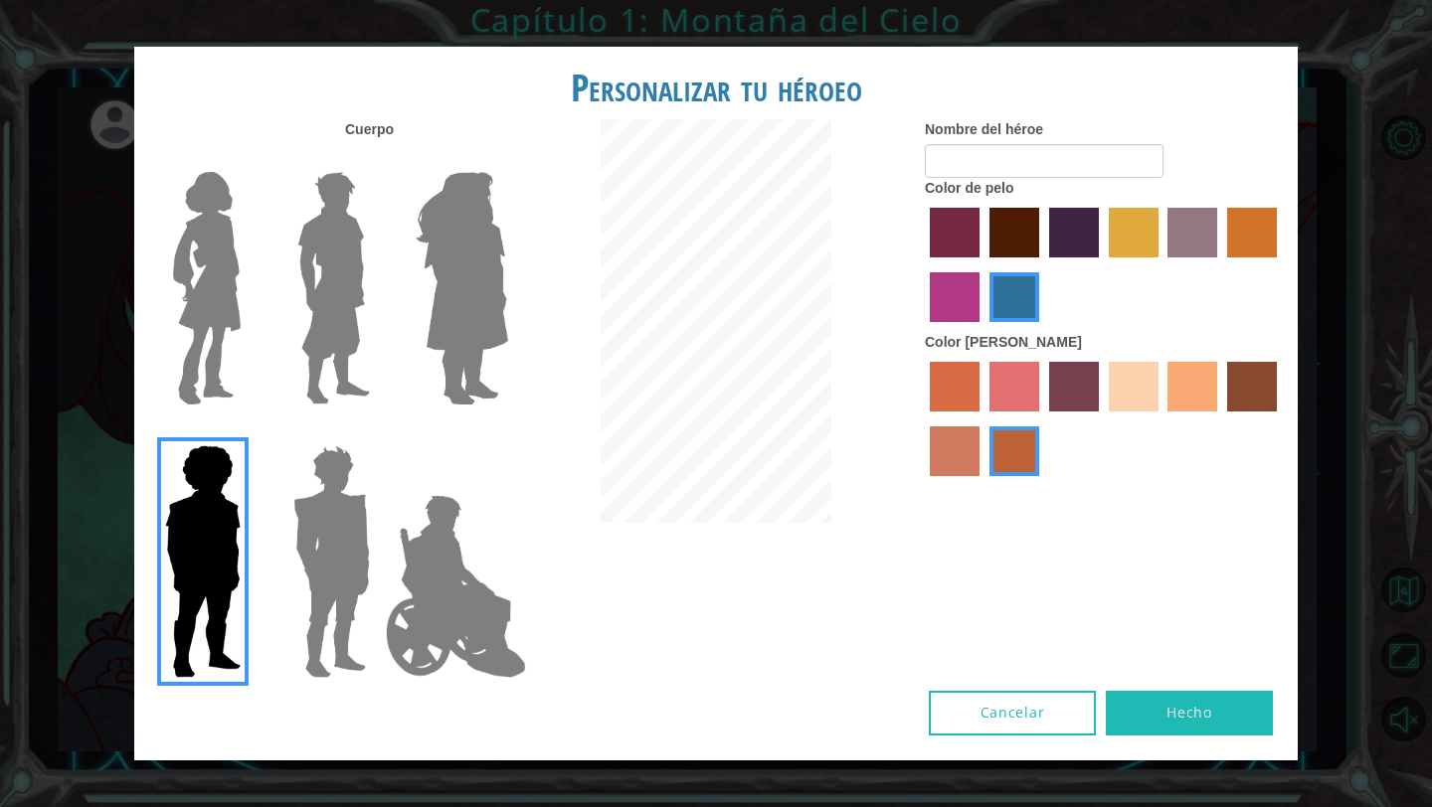
click at [431, 529] on img at bounding box center [456, 586] width 156 height 199
click at [507, 433] on input "Hero Jamie" at bounding box center [507, 433] width 0 height 0
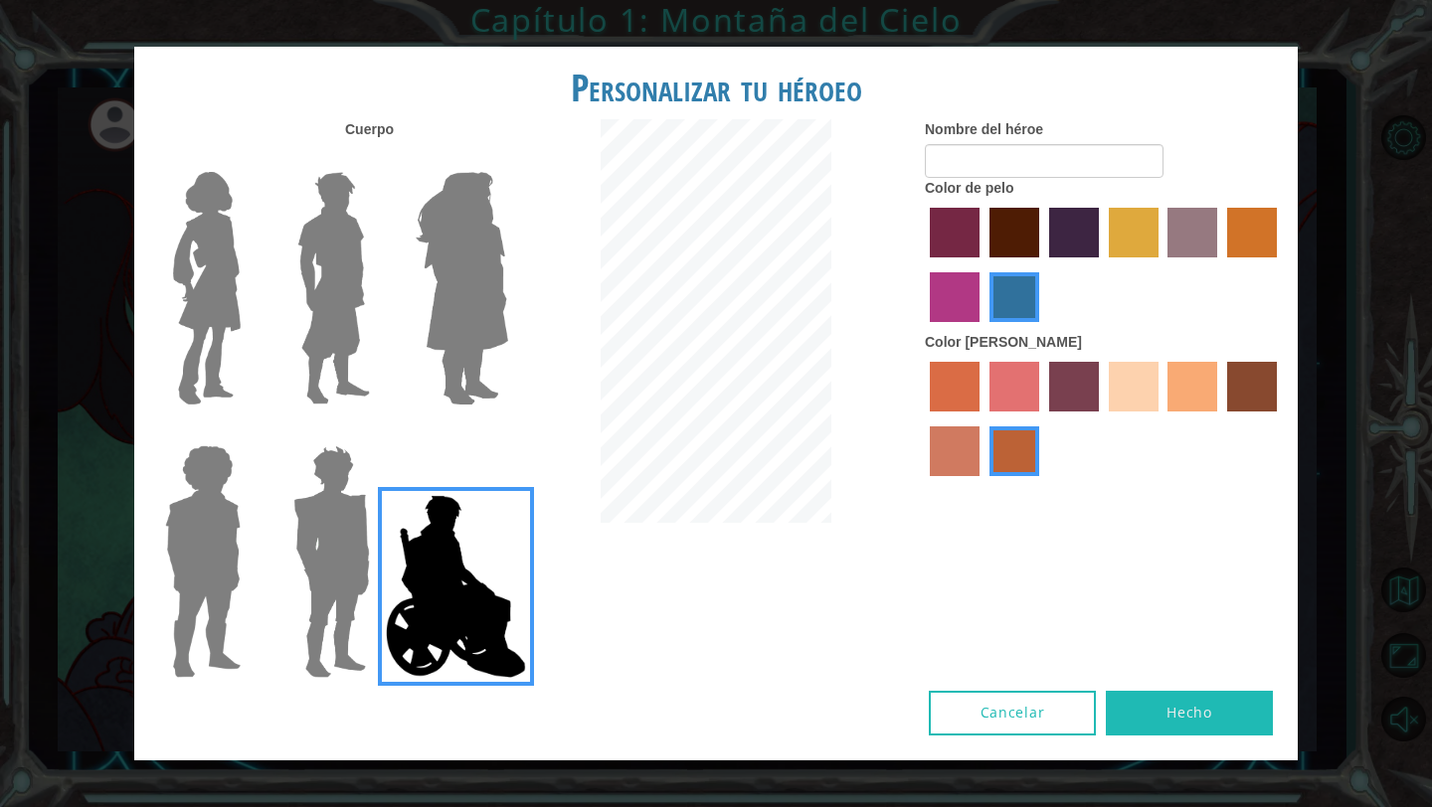
click at [196, 257] on img at bounding box center [207, 288] width 84 height 249
click at [249, 159] on input "Hero Connie" at bounding box center [249, 159] width 0 height 0
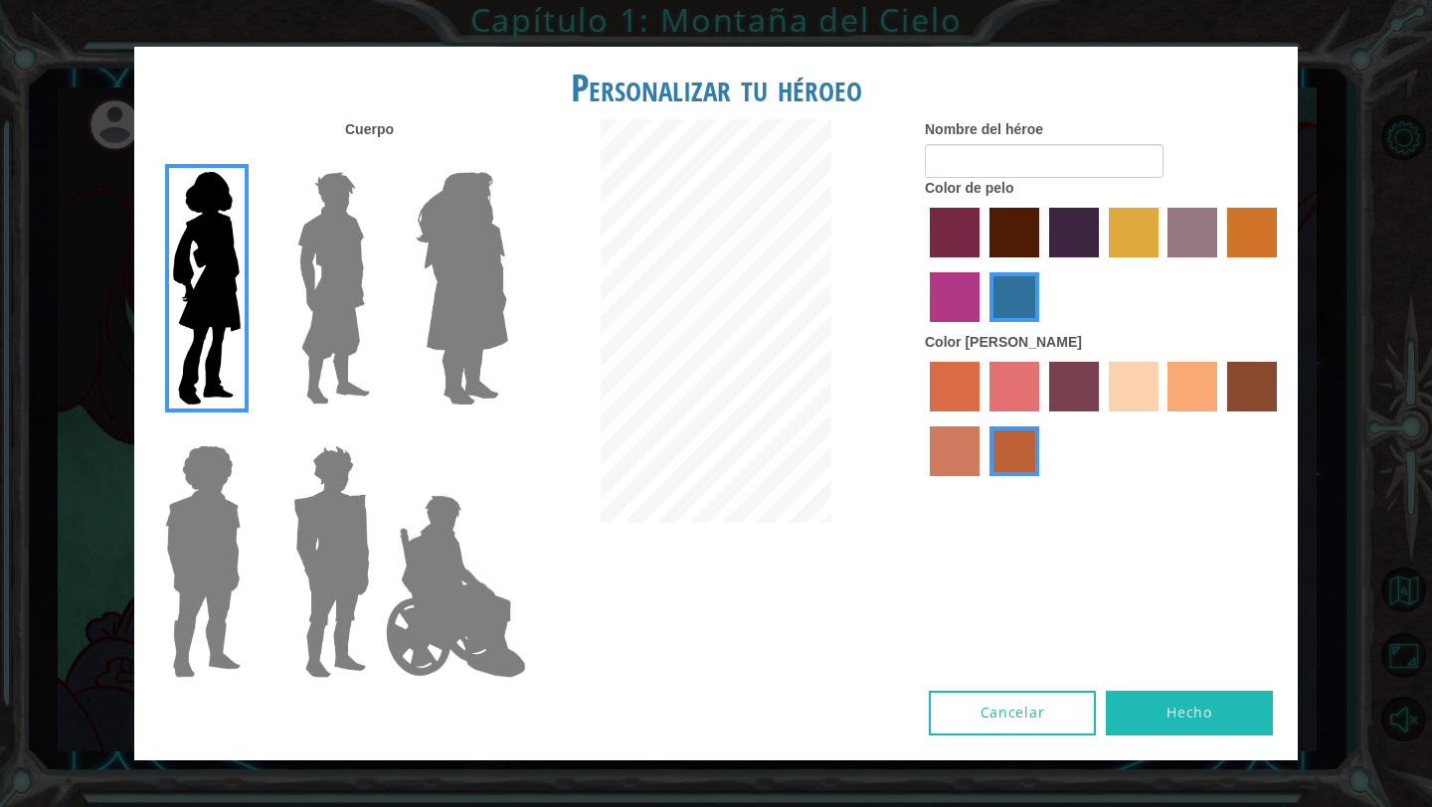
click at [1150, 376] on label "sandy beach skin color" at bounding box center [1134, 387] width 50 height 50
click at [1102, 419] on input "sandy beach skin color" at bounding box center [1102, 419] width 0 height 0
click at [1200, 396] on label "tacao skin color" at bounding box center [1192, 387] width 50 height 50
click at [1161, 419] on input "tacao skin color" at bounding box center [1161, 419] width 0 height 0
click at [1133, 393] on label "sandy beach skin color" at bounding box center [1134, 387] width 50 height 50
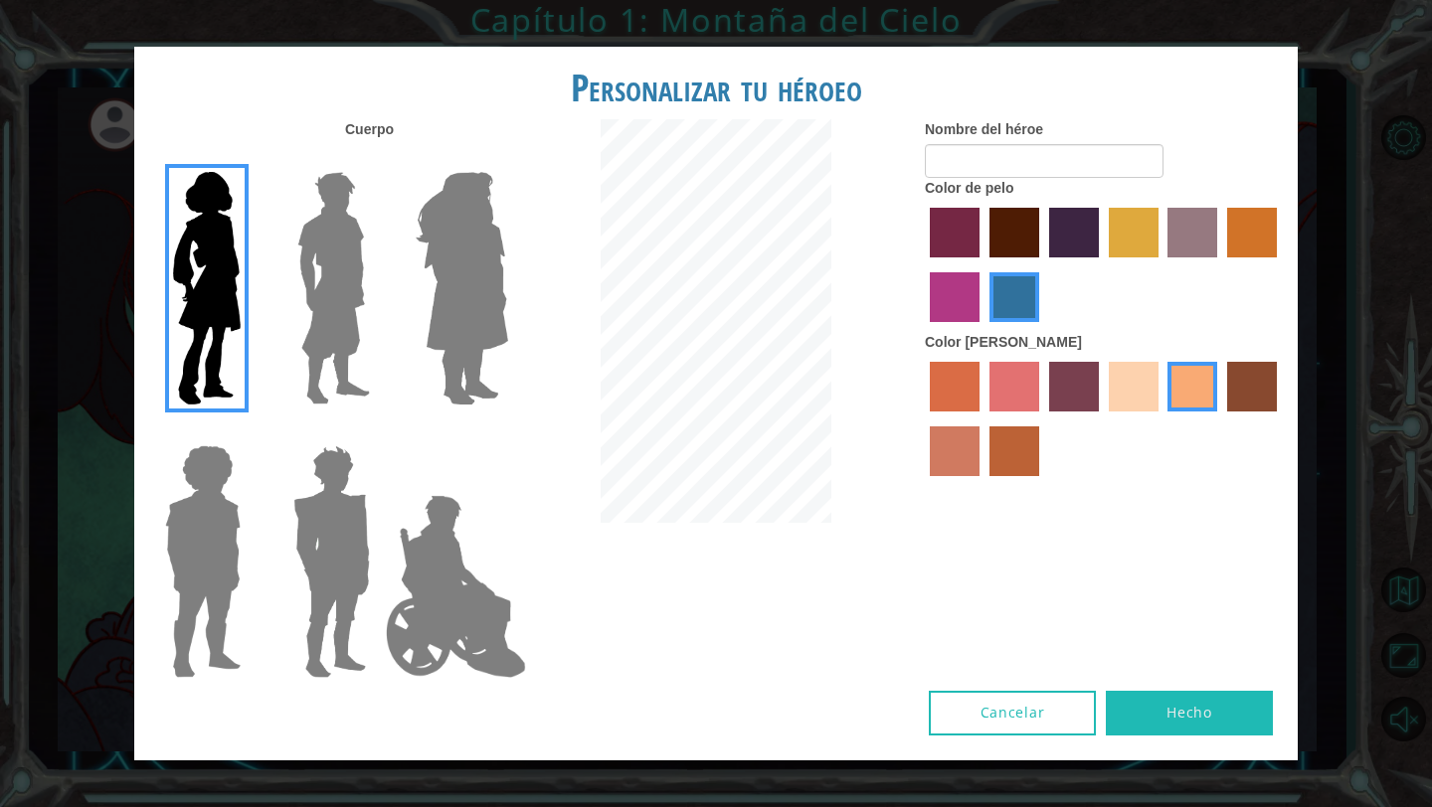
click at [1102, 419] on input "sandy beach skin color" at bounding box center [1102, 419] width 0 height 0
click at [1001, 226] on label "maroon hair color" at bounding box center [1014, 233] width 50 height 50
click at [982, 264] on input "maroon hair color" at bounding box center [982, 264] width 0 height 0
click at [1272, 223] on label "gold drop hair color" at bounding box center [1252, 233] width 50 height 50
click at [1220, 264] on input "gold drop hair color" at bounding box center [1220, 264] width 0 height 0
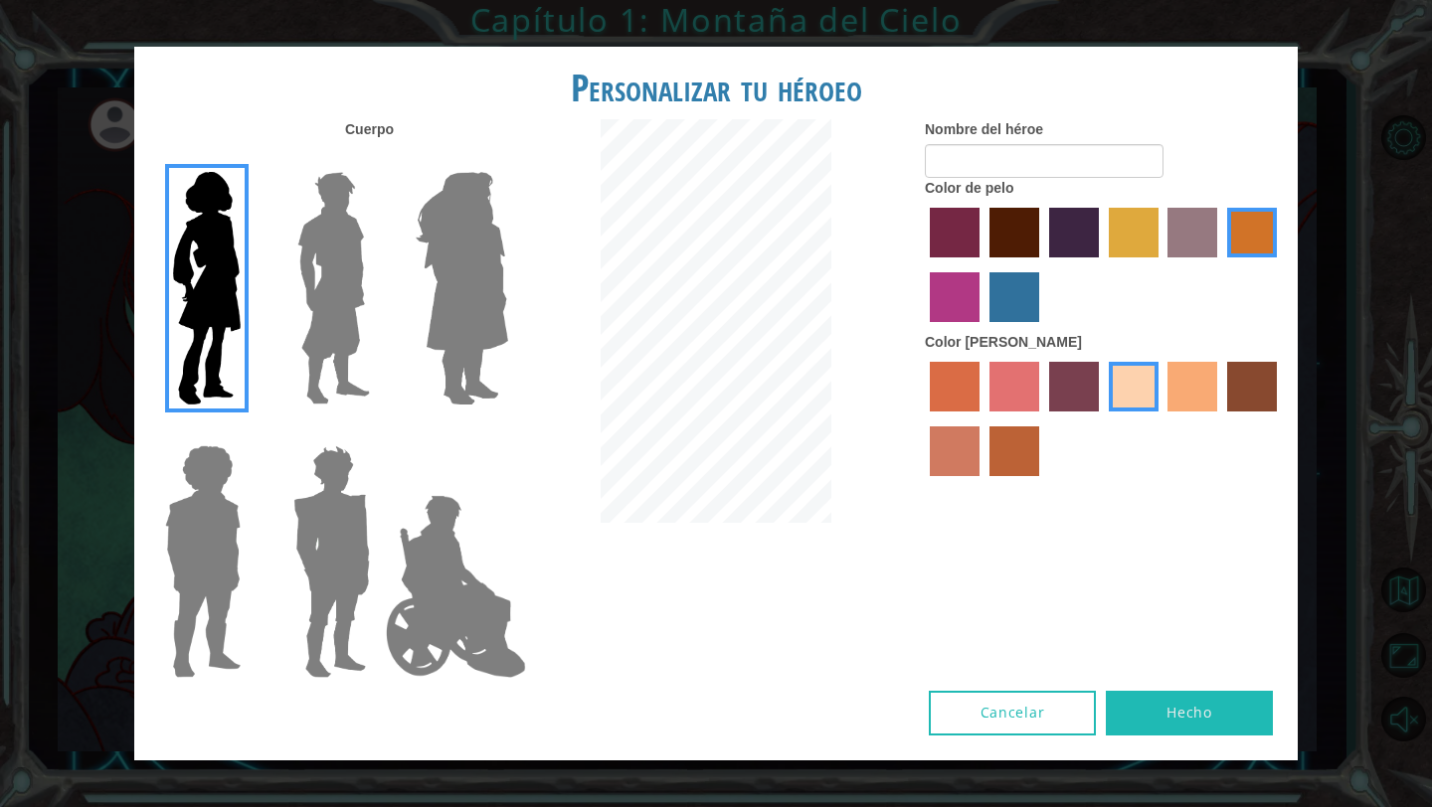
click at [1023, 221] on label "maroon hair color" at bounding box center [1014, 233] width 50 height 50
click at [982, 264] on input "maroon hair color" at bounding box center [982, 264] width 0 height 0
click at [945, 164] on input "Nombre del héroe" at bounding box center [1044, 161] width 239 height 34
type input "m"
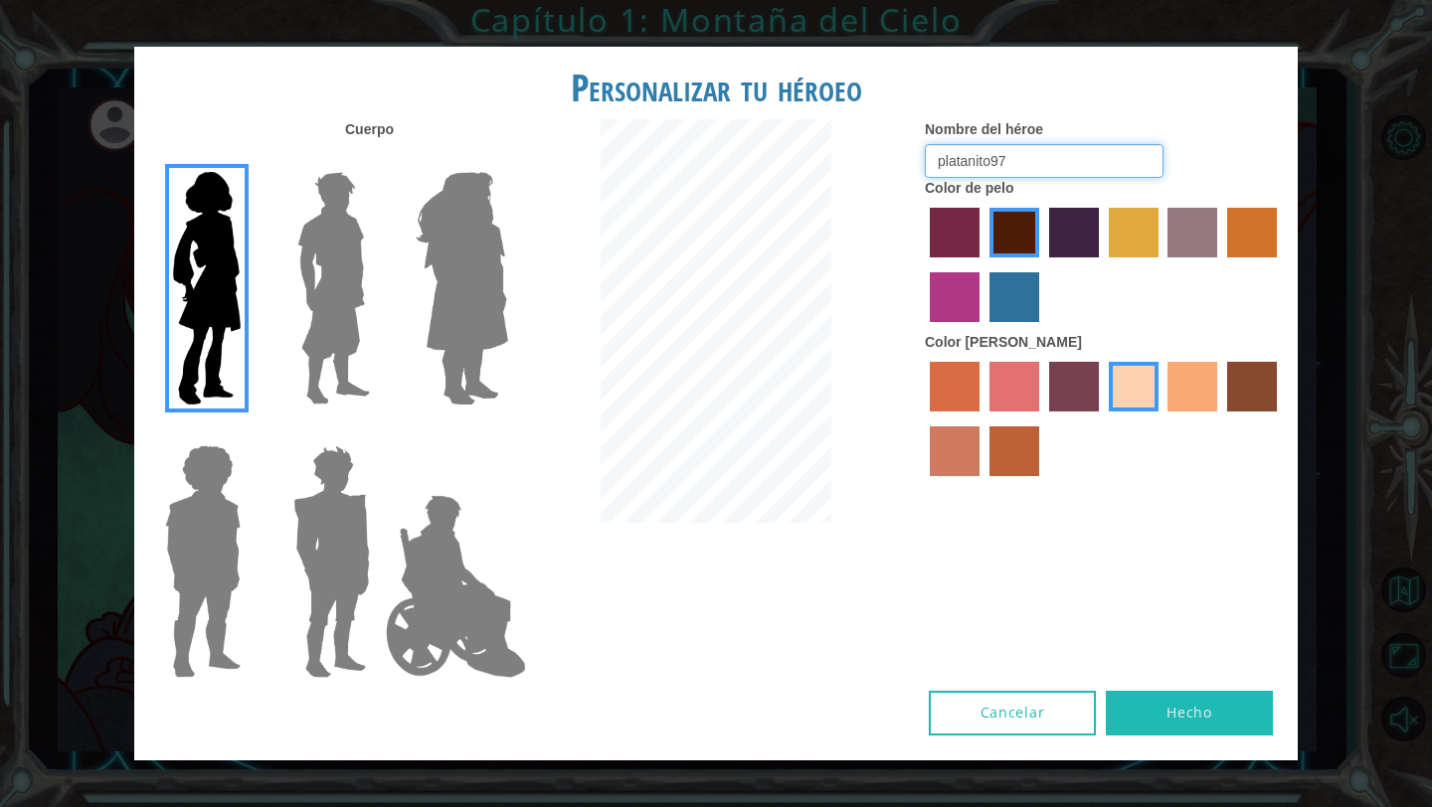
type input "platanito97"
click at [1126, 243] on label "tulip tree hair color" at bounding box center [1134, 233] width 50 height 50
click at [1102, 264] on input "tulip tree hair color" at bounding box center [1102, 264] width 0 height 0
click at [1001, 448] on label "smoke tree skin color" at bounding box center [1014, 452] width 50 height 50
click at [982, 483] on input "smoke tree skin color" at bounding box center [982, 483] width 0 height 0
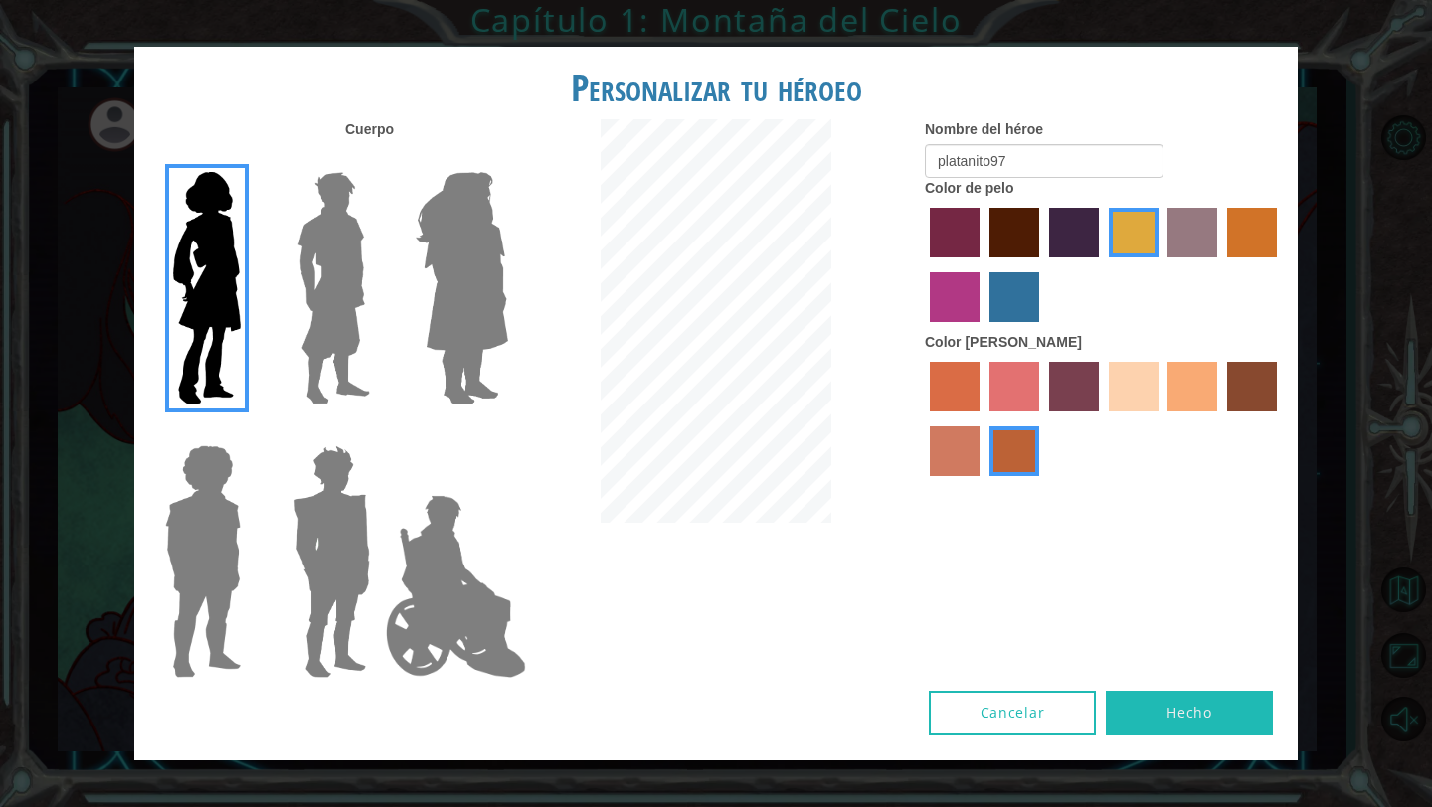
click at [955, 453] on label "burning sand skin color" at bounding box center [955, 452] width 50 height 50
click at [1280, 419] on input "burning sand skin color" at bounding box center [1280, 419] width 0 height 0
click at [1242, 383] on label "karma skin color" at bounding box center [1252, 387] width 50 height 50
click at [1220, 419] on input "karma skin color" at bounding box center [1220, 419] width 0 height 0
click at [1231, 384] on label "karma skin color" at bounding box center [1252, 387] width 50 height 50
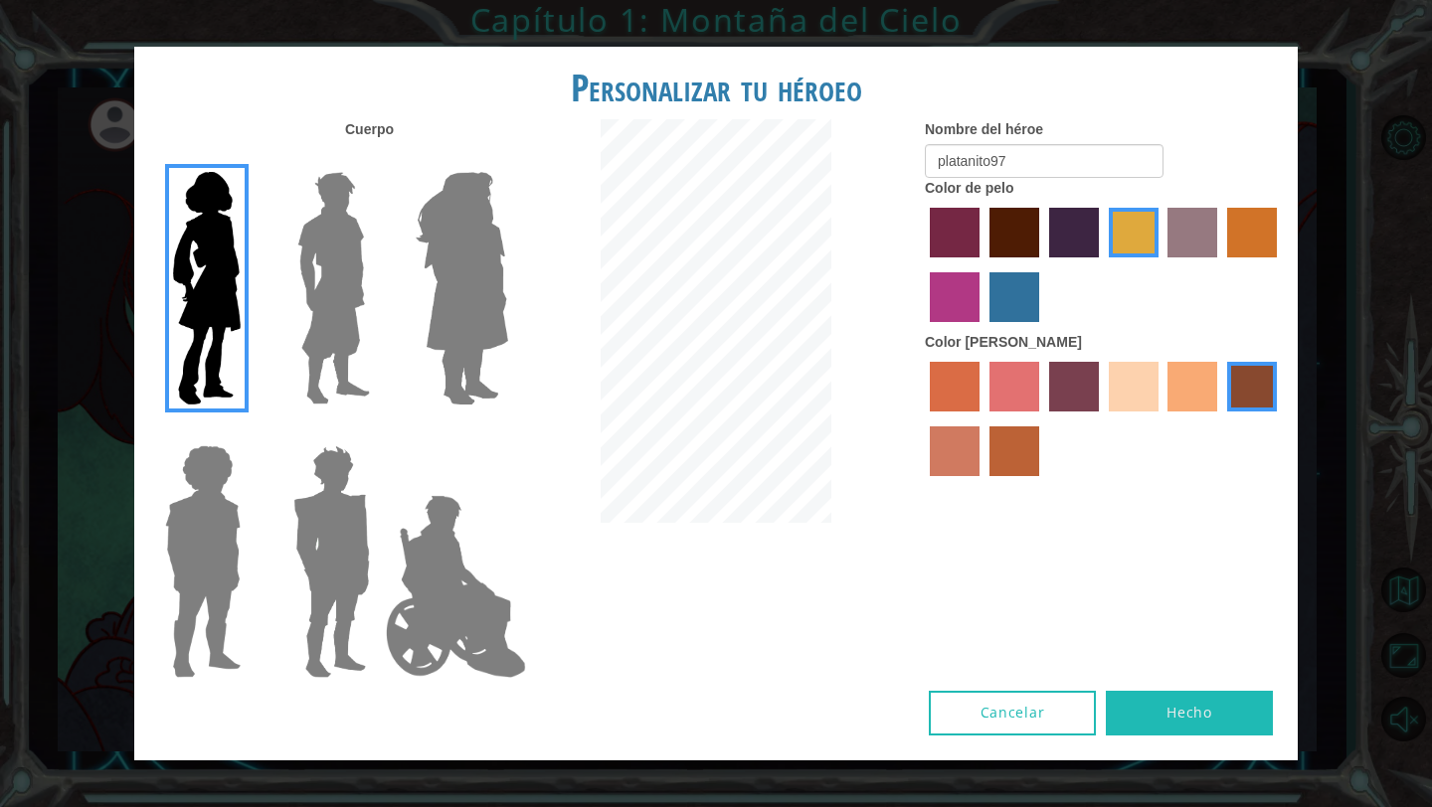
click at [1220, 419] on input "karma skin color" at bounding box center [1220, 419] width 0 height 0
click at [1191, 381] on label "tacao skin color" at bounding box center [1192, 387] width 50 height 50
click at [1161, 419] on input "tacao skin color" at bounding box center [1161, 419] width 0 height 0
click at [1140, 380] on label "sandy beach skin color" at bounding box center [1134, 387] width 50 height 50
click at [1102, 419] on input "sandy beach skin color" at bounding box center [1102, 419] width 0 height 0
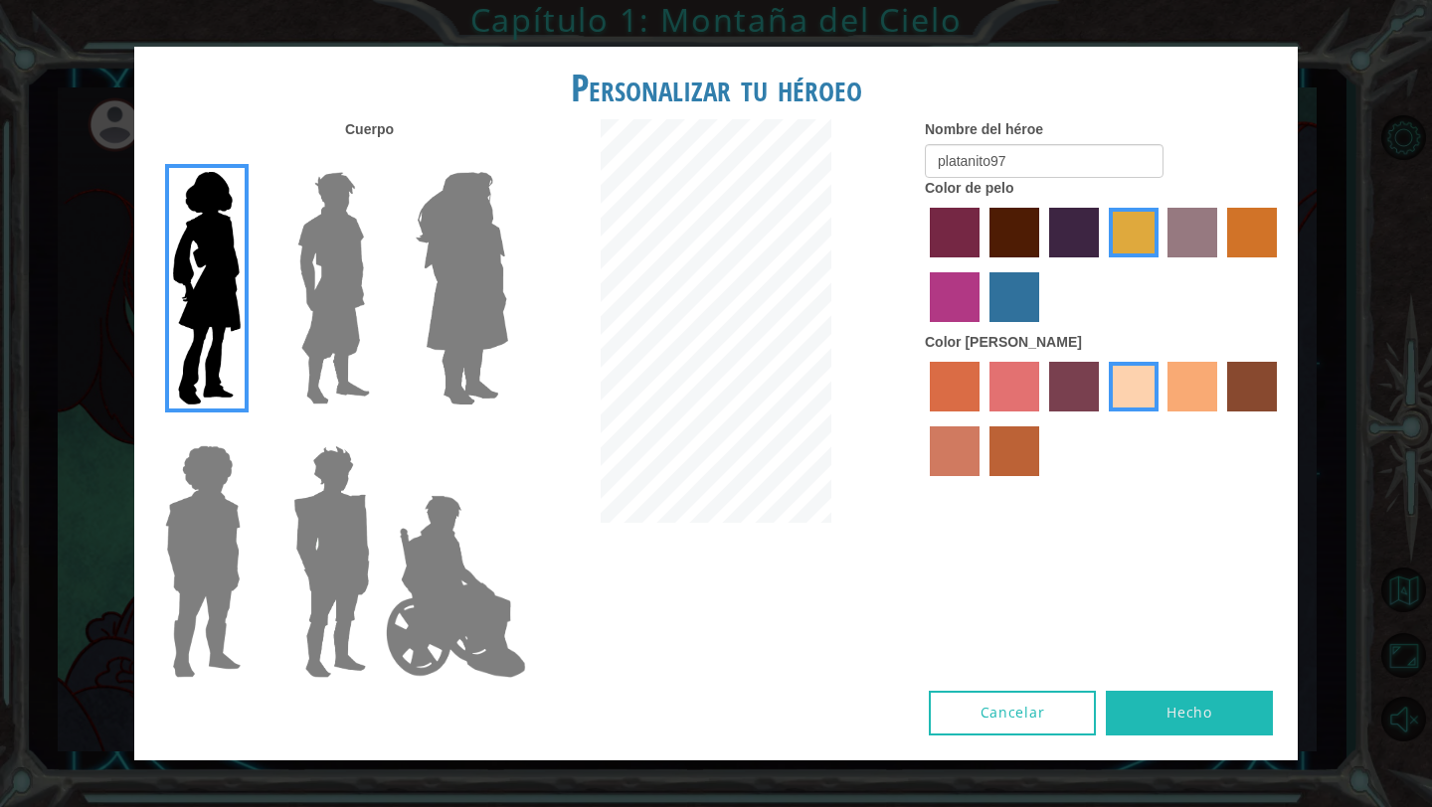
click at [1002, 368] on label "froly skin color" at bounding box center [1014, 387] width 50 height 50
click at [982, 419] on input "froly skin color" at bounding box center [982, 419] width 0 height 0
click at [1077, 393] on label "tosca skin color" at bounding box center [1074, 387] width 50 height 50
click at [1042, 419] on input "tosca skin color" at bounding box center [1042, 419] width 0 height 0
click at [964, 389] on label "sorbus skin color" at bounding box center [955, 387] width 50 height 50
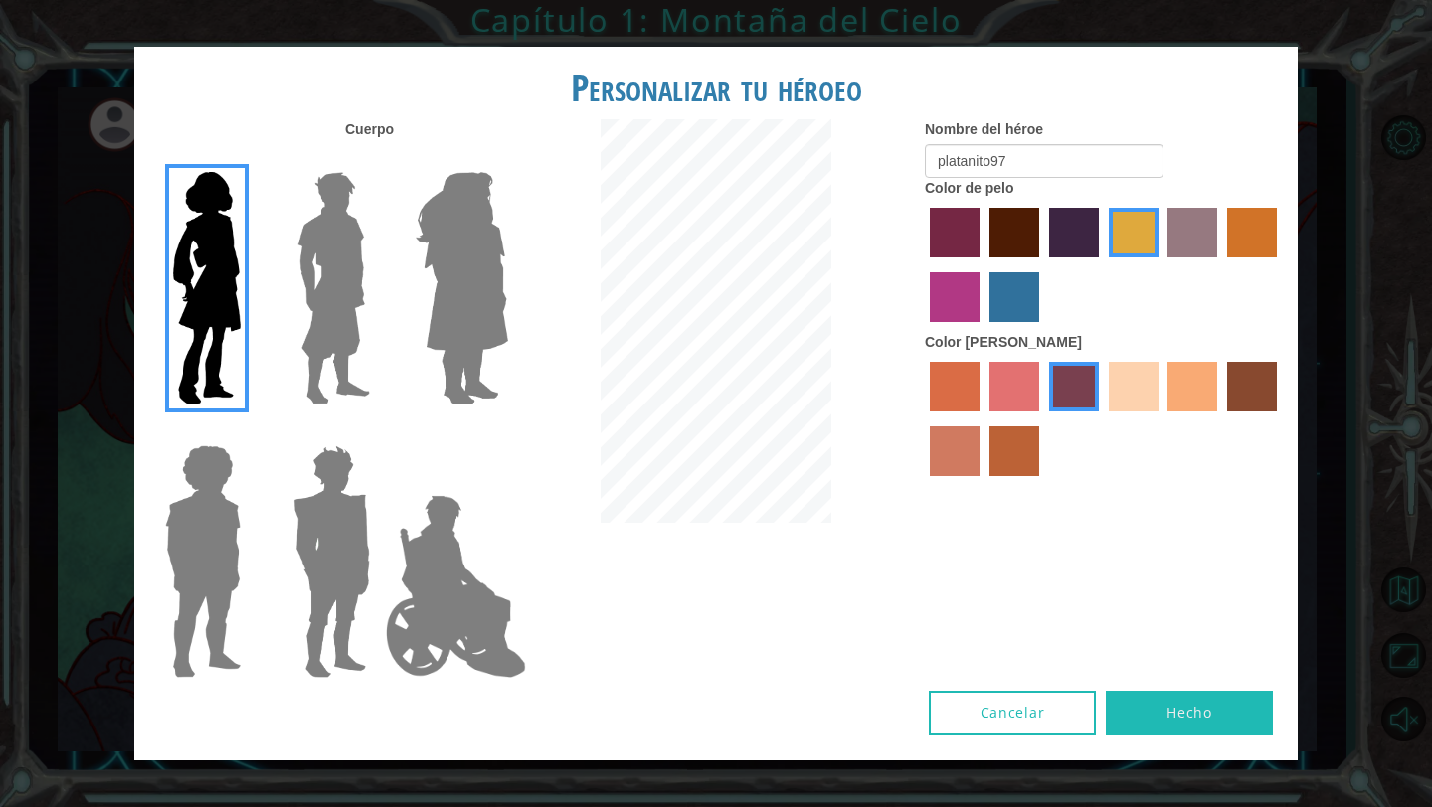
click at [923, 419] on input "sorbus skin color" at bounding box center [923, 419] width 0 height 0
click at [1069, 391] on label "tosca skin color" at bounding box center [1074, 387] width 50 height 50
click at [1042, 419] on input "tosca skin color" at bounding box center [1042, 419] width 0 height 0
click at [1121, 392] on label "sandy beach skin color" at bounding box center [1134, 387] width 50 height 50
click at [1102, 419] on input "sandy beach skin color" at bounding box center [1102, 419] width 0 height 0
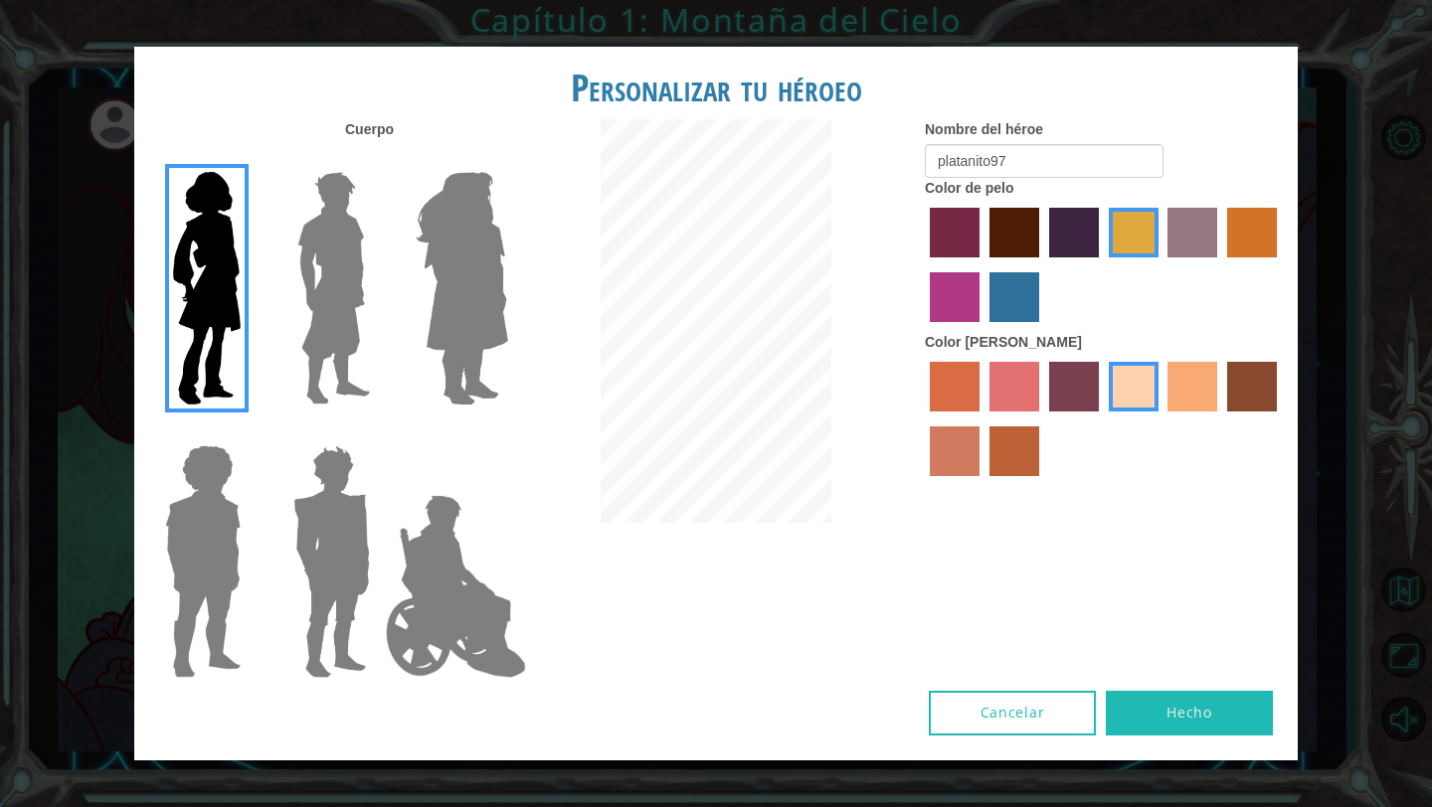
click at [996, 241] on label "maroon hair color" at bounding box center [1014, 233] width 50 height 50
click at [982, 264] on input "maroon hair color" at bounding box center [982, 264] width 0 height 0
click at [1147, 711] on button "Hecho" at bounding box center [1189, 713] width 167 height 45
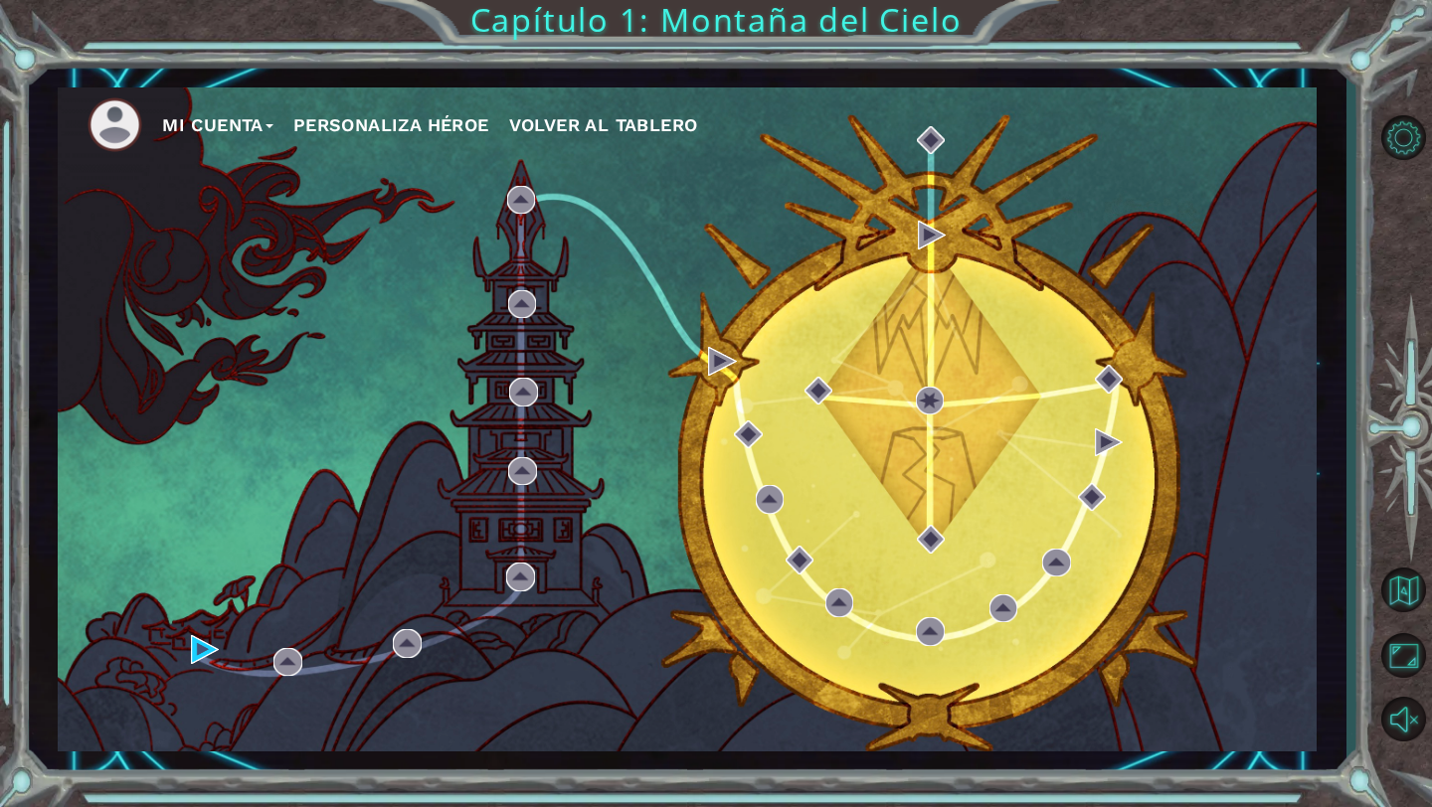
click at [465, 129] on button "Personaliza Héroe" at bounding box center [391, 125] width 196 height 30
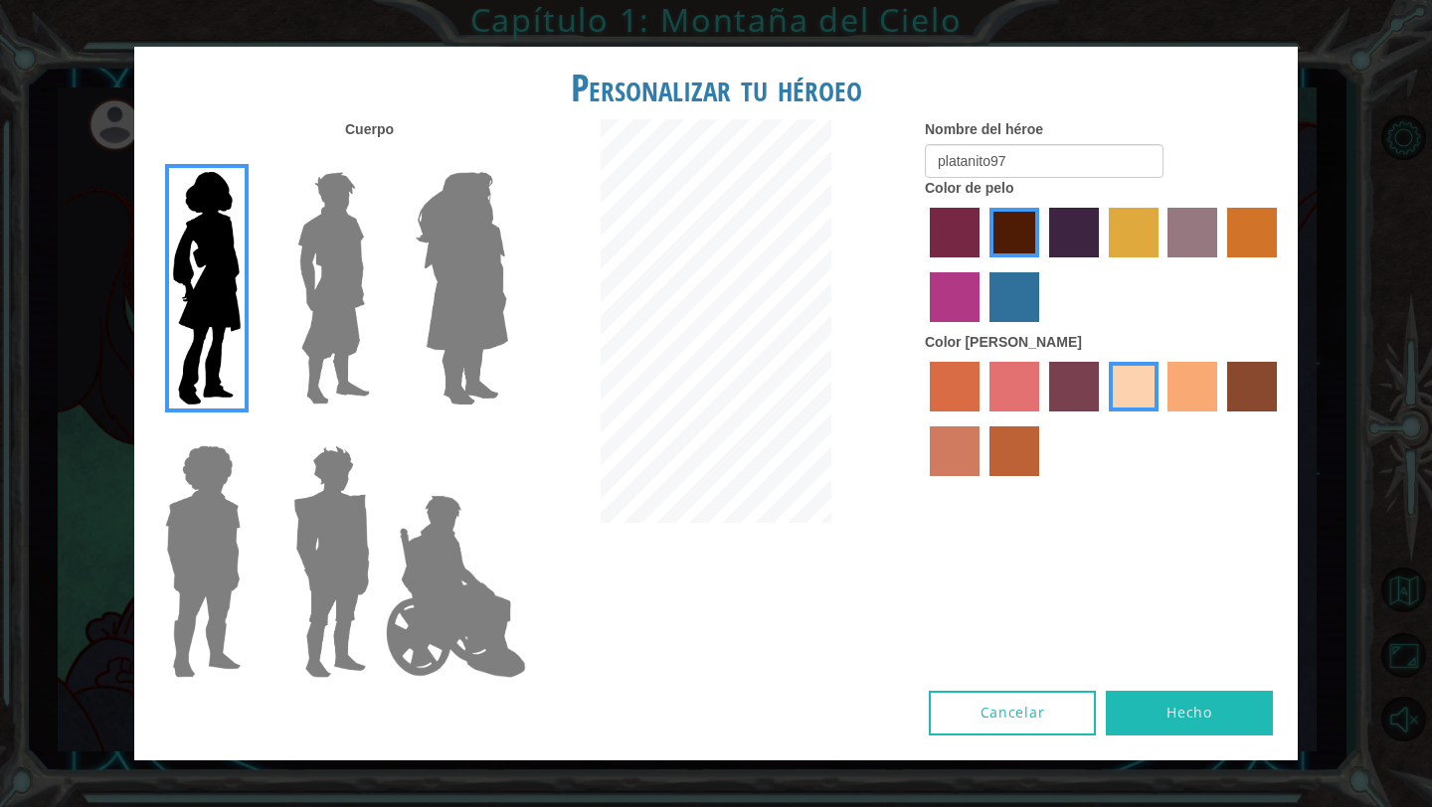
click at [194, 580] on img at bounding box center [202, 561] width 91 height 249
click at [249, 433] on input "Hero Steven" at bounding box center [249, 433] width 0 height 0
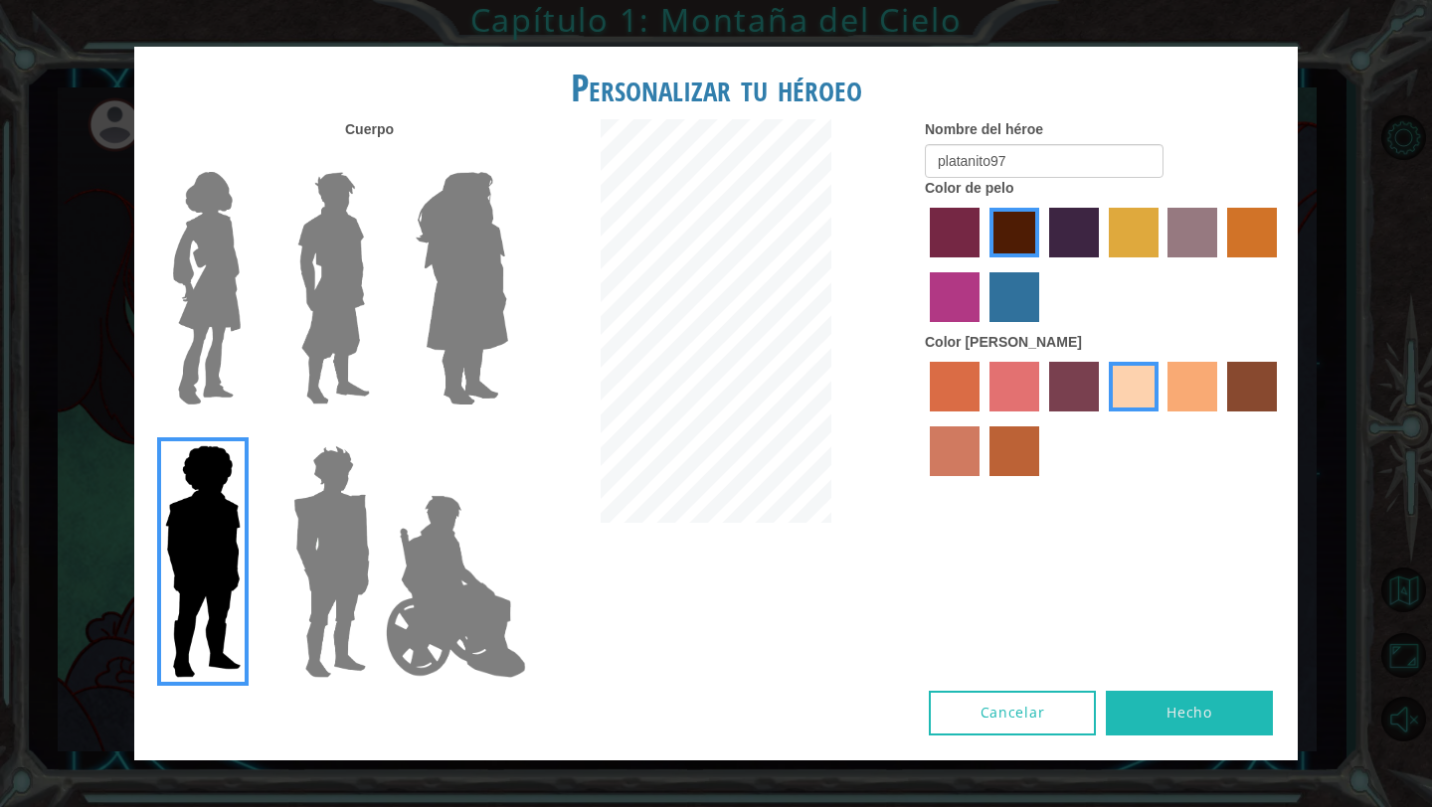
click at [419, 358] on img at bounding box center [462, 288] width 108 height 249
click at [507, 159] on input "Hero Amethyst" at bounding box center [507, 159] width 0 height 0
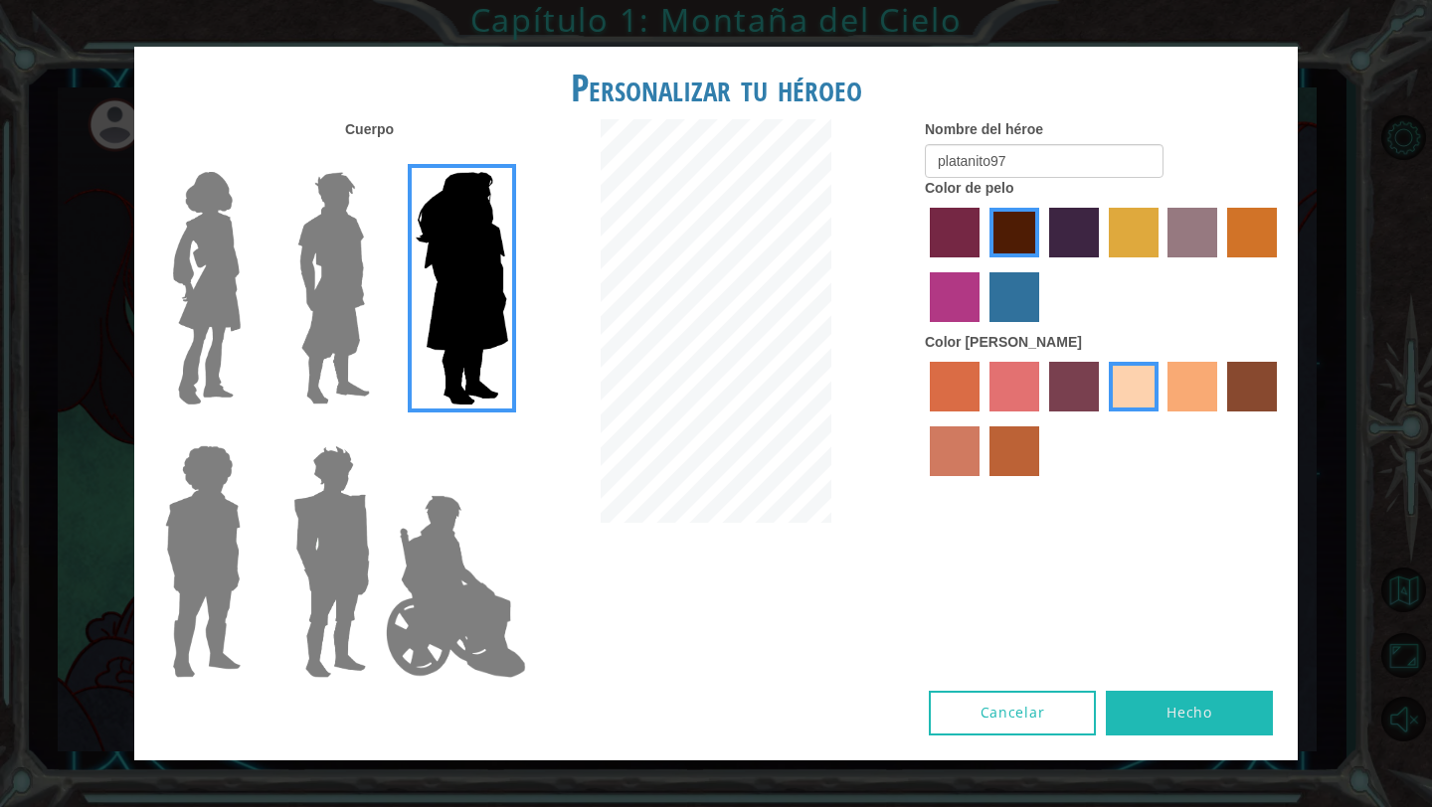
click at [214, 614] on img at bounding box center [202, 561] width 91 height 249
click at [249, 433] on input "Hero Steven" at bounding box center [249, 433] width 0 height 0
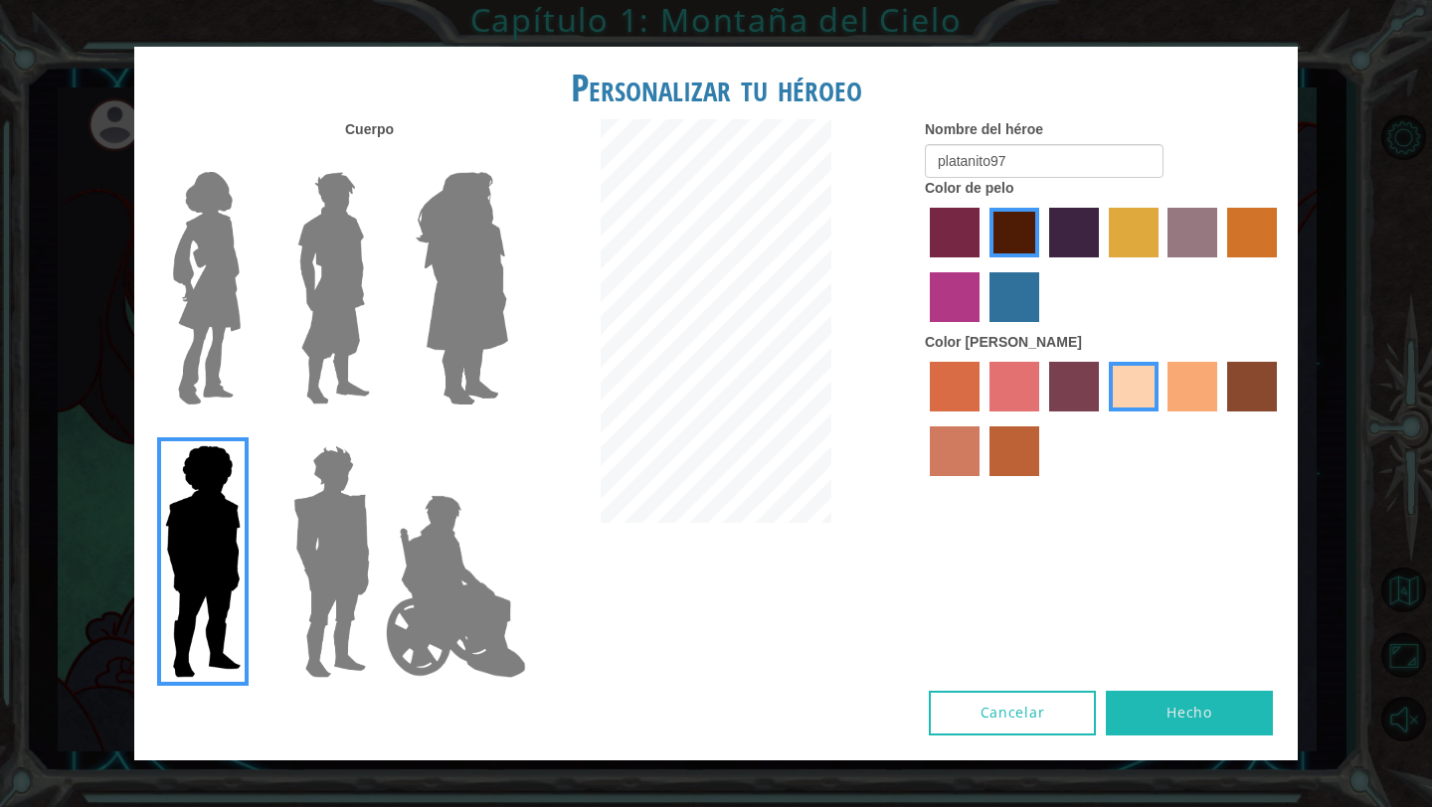
click at [1068, 374] on label "tosca skin color" at bounding box center [1074, 387] width 50 height 50
click at [1042, 419] on input "tosca skin color" at bounding box center [1042, 419] width 0 height 0
click at [939, 289] on label "medium red violet hair color" at bounding box center [955, 297] width 50 height 50
click at [1280, 264] on input "medium red violet hair color" at bounding box center [1280, 264] width 0 height 0
click at [1138, 234] on label "tulip tree hair color" at bounding box center [1134, 233] width 50 height 50
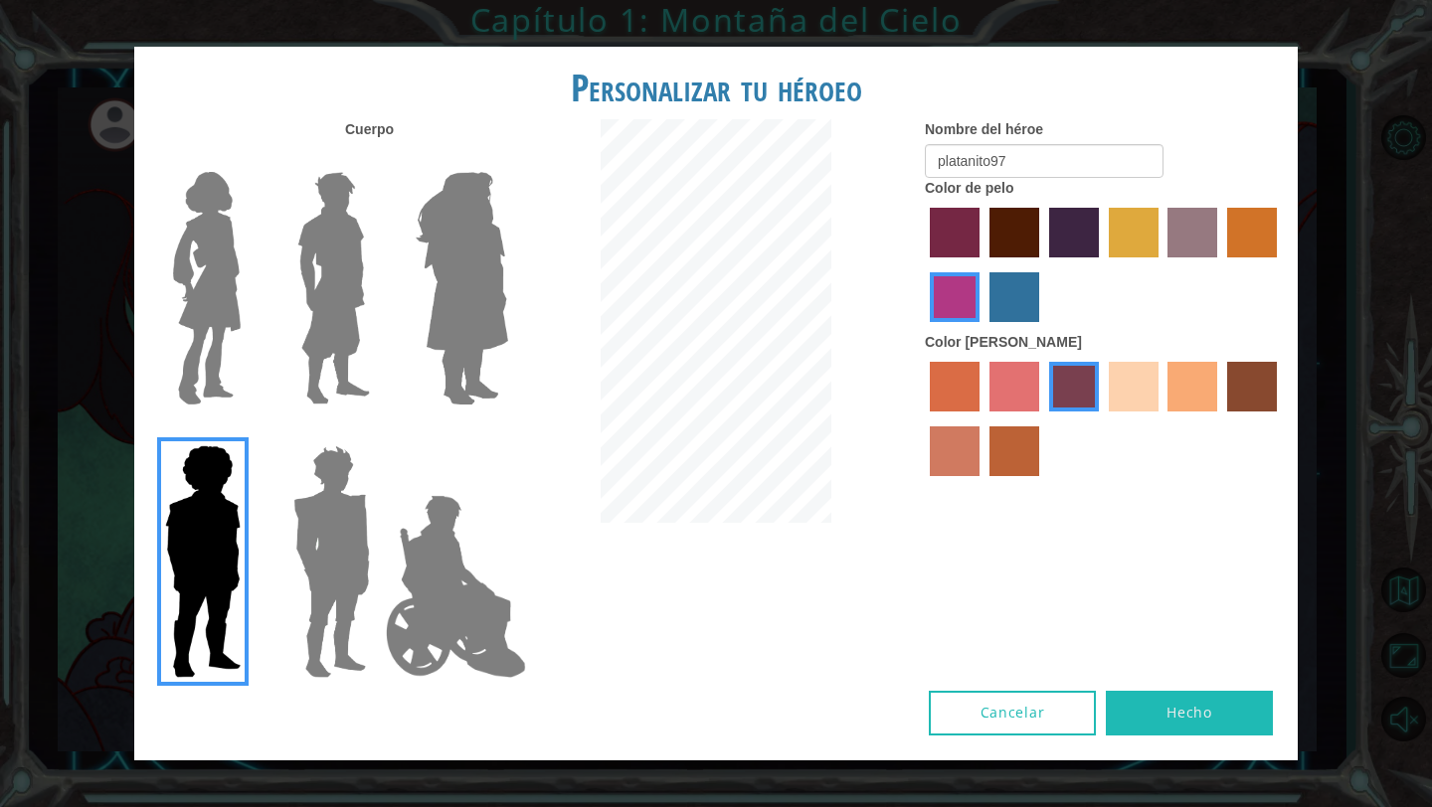
click at [1102, 264] on input "tulip tree hair color" at bounding box center [1102, 264] width 0 height 0
click at [208, 257] on img at bounding box center [207, 288] width 84 height 249
click at [249, 159] on input "Hero Connie" at bounding box center [249, 159] width 0 height 0
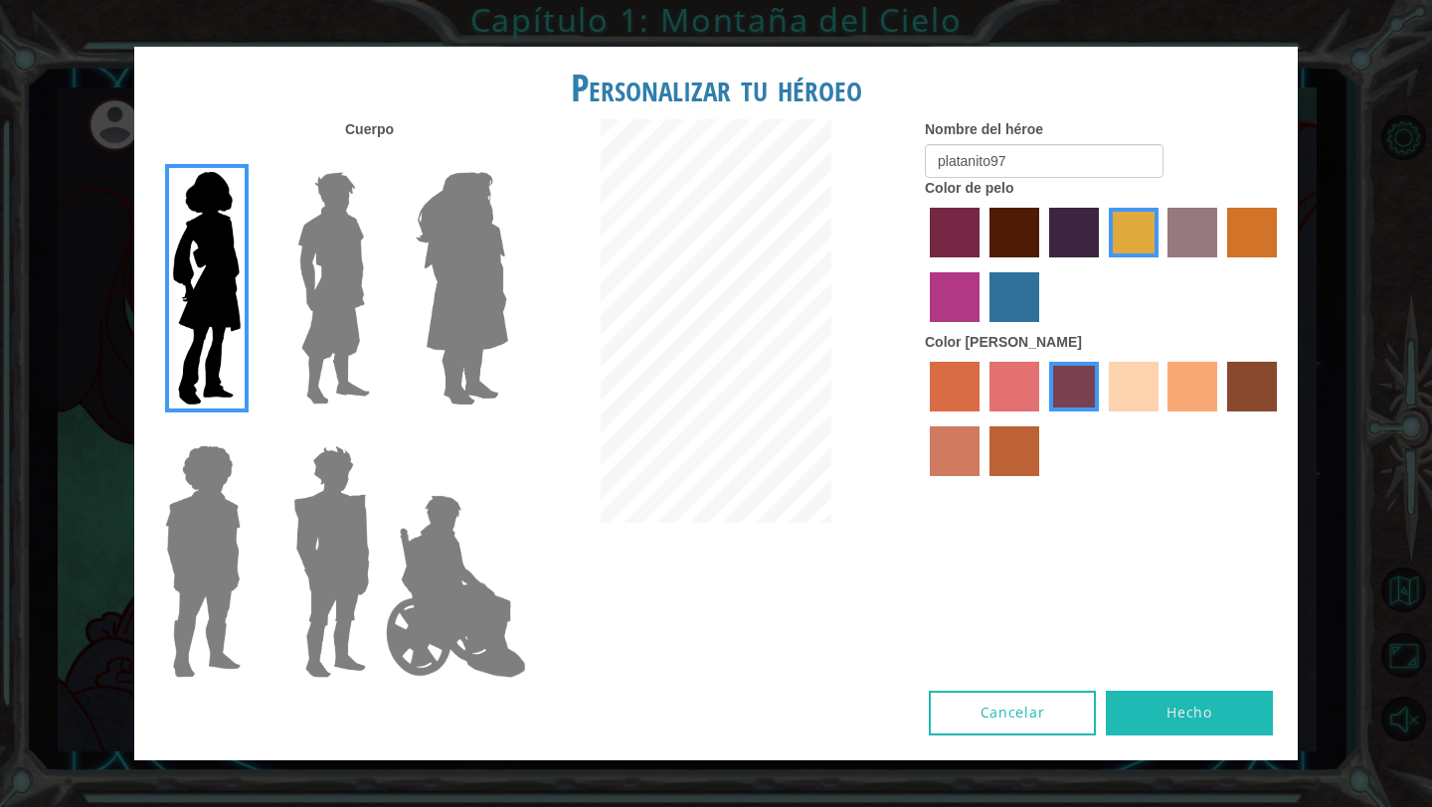
click at [1123, 376] on label "sandy beach skin color" at bounding box center [1134, 387] width 50 height 50
click at [1102, 419] on input "sandy beach skin color" at bounding box center [1102, 419] width 0 height 0
click at [953, 306] on label "medium red violet hair color" at bounding box center [955, 297] width 50 height 50
click at [1280, 264] on input "medium red violet hair color" at bounding box center [1280, 264] width 0 height 0
click at [1003, 389] on label "froly skin color" at bounding box center [1014, 387] width 50 height 50
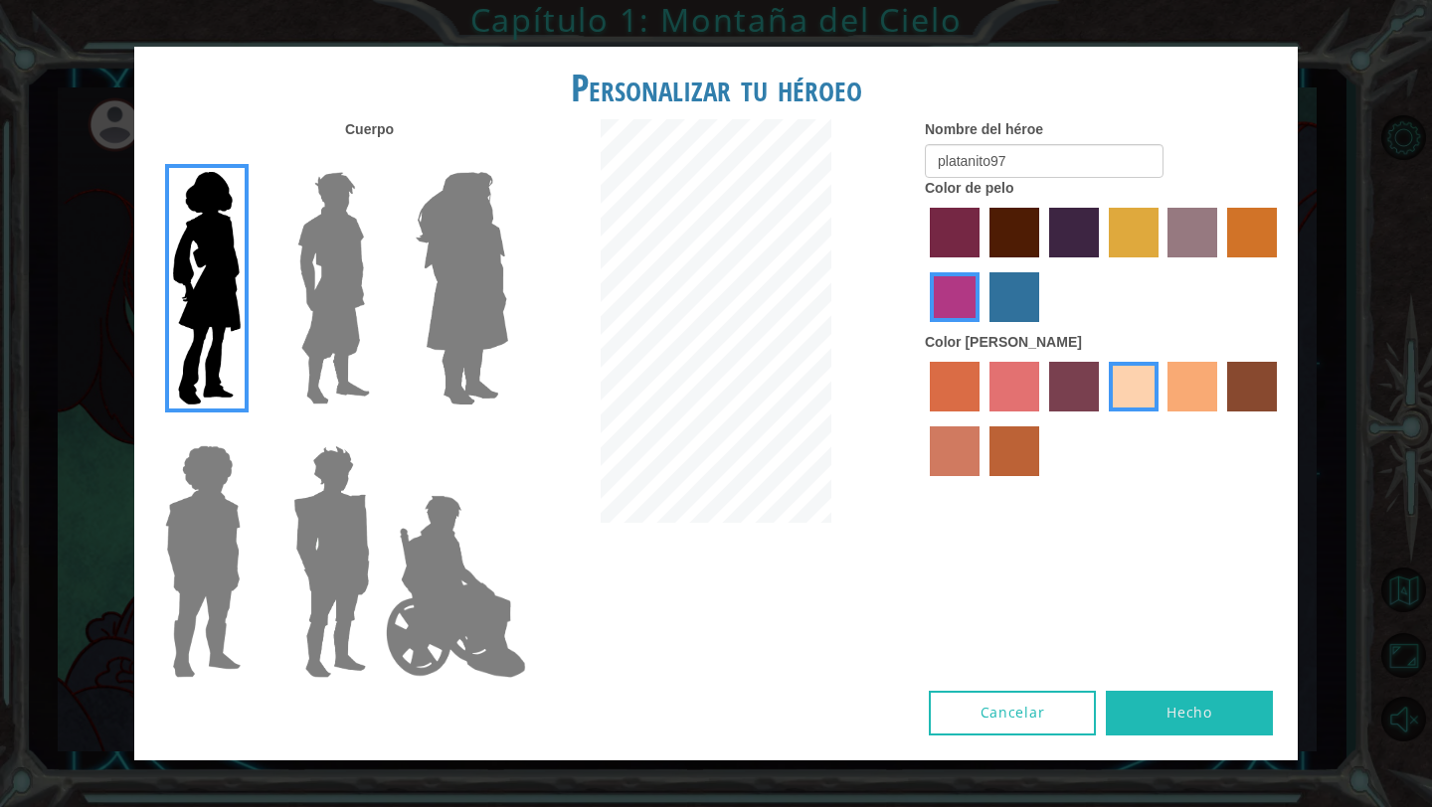
click at [982, 419] on input "froly skin color" at bounding box center [982, 419] width 0 height 0
click at [498, 290] on img at bounding box center [462, 288] width 108 height 249
click at [507, 159] on input "Hero Amethyst" at bounding box center [507, 159] width 0 height 0
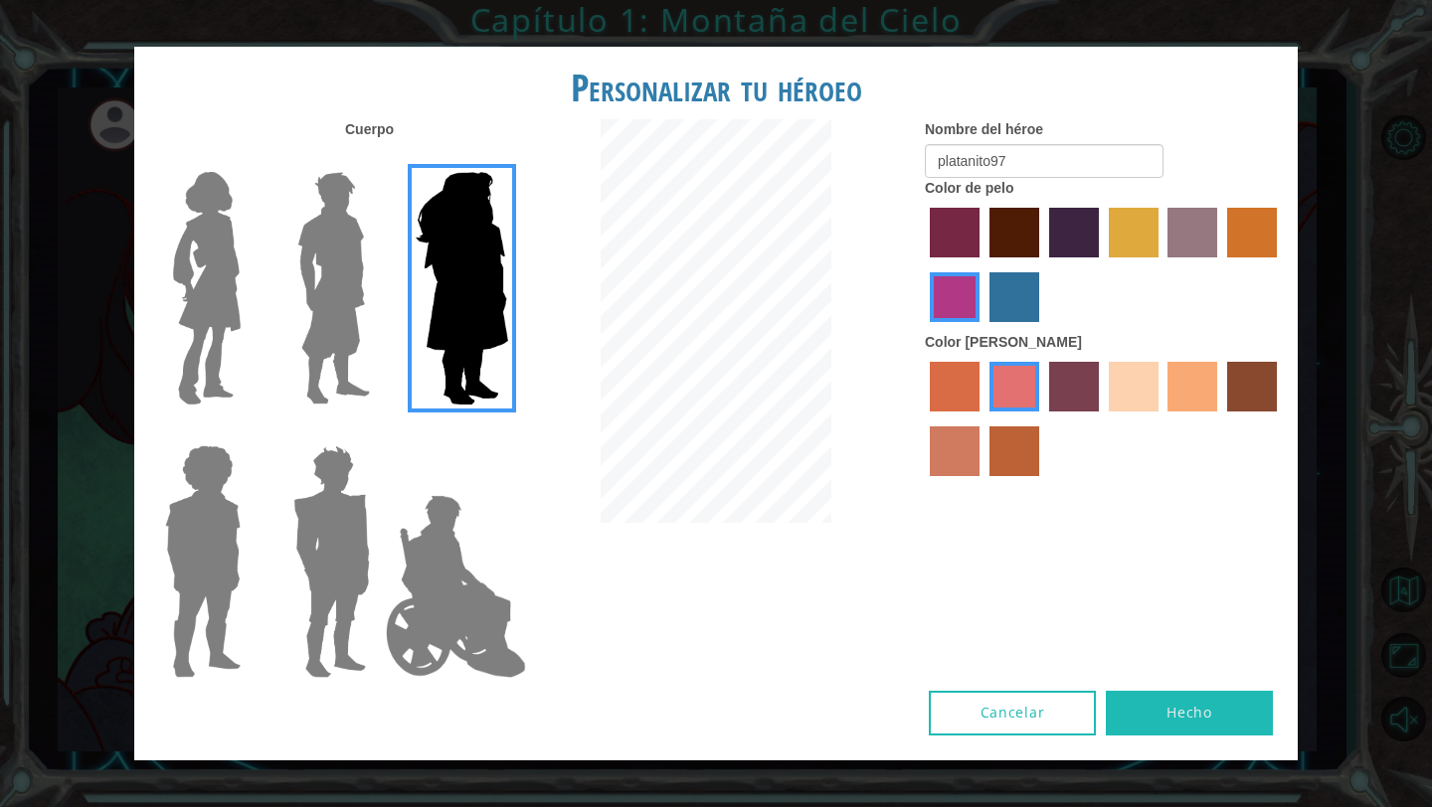
click at [357, 581] on img at bounding box center [331, 561] width 92 height 249
click at [378, 433] on input "Hero Garnet" at bounding box center [378, 433] width 0 height 0
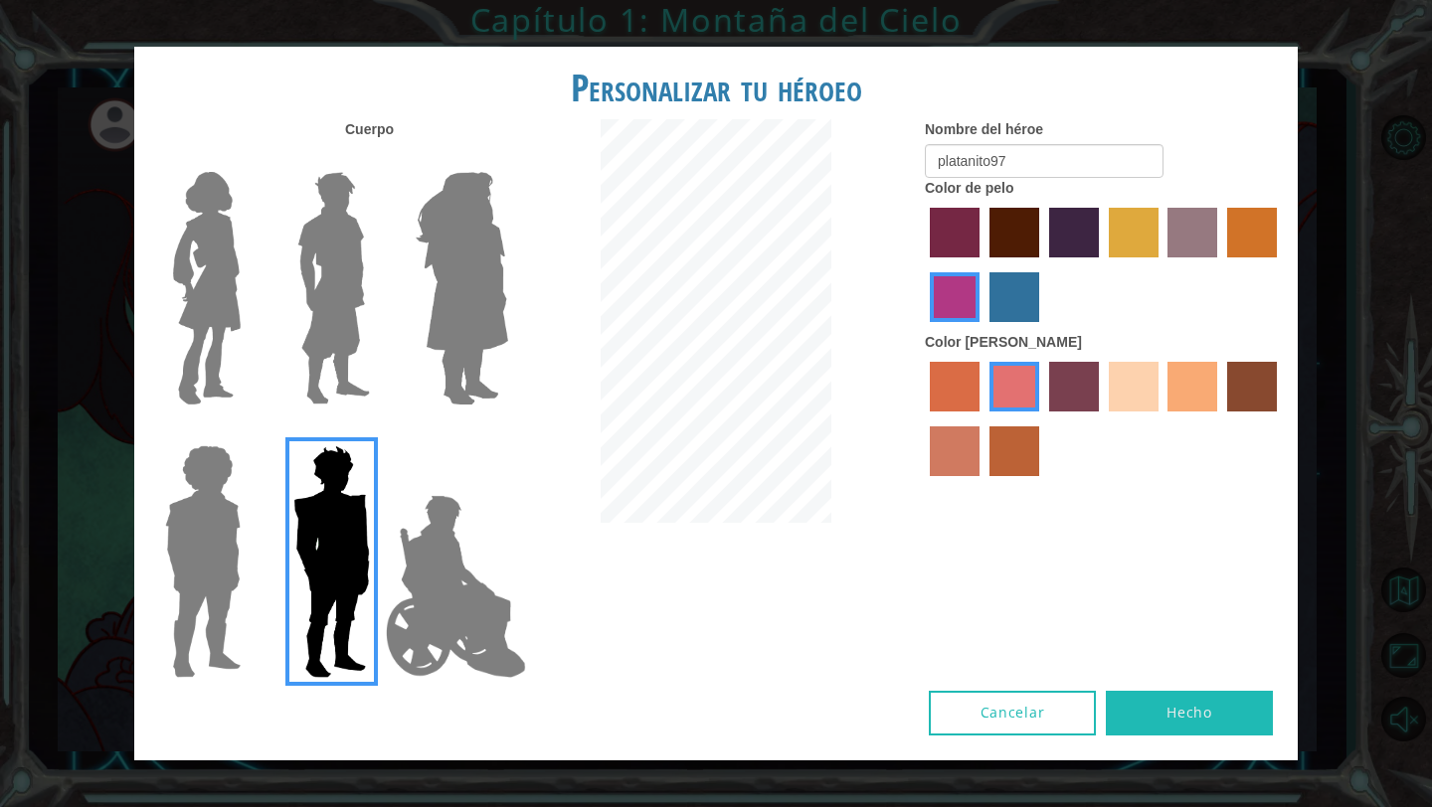
click at [224, 562] on img at bounding box center [202, 561] width 91 height 249
click at [249, 433] on input "Hero Steven" at bounding box center [249, 433] width 0 height 0
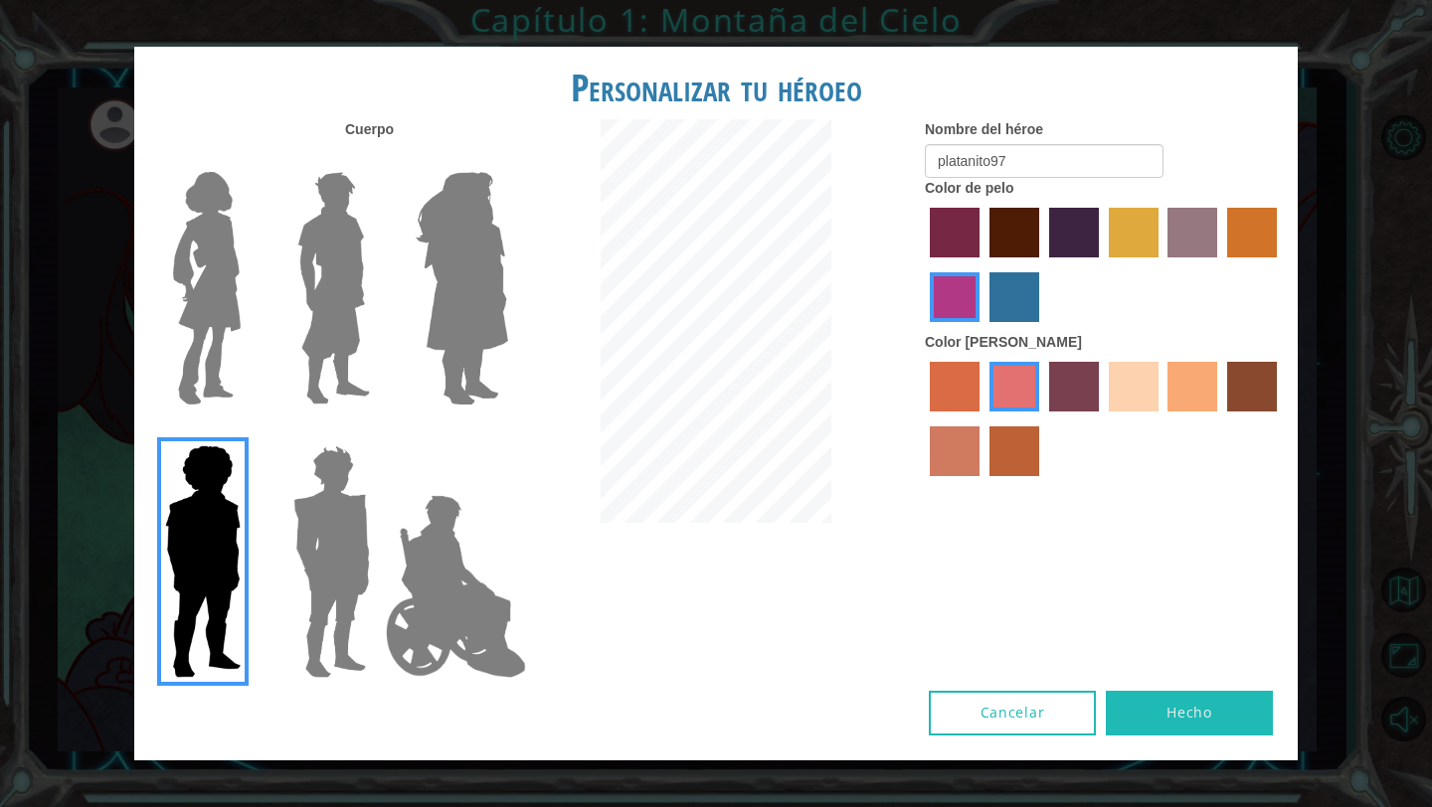
click at [1129, 374] on label "sandy beach skin color" at bounding box center [1134, 387] width 50 height 50
click at [1102, 419] on input "sandy beach skin color" at bounding box center [1102, 419] width 0 height 0
click at [1014, 232] on label "maroon hair color" at bounding box center [1014, 233] width 50 height 50
click at [982, 264] on input "maroon hair color" at bounding box center [982, 264] width 0 height 0
click at [181, 321] on img at bounding box center [207, 288] width 84 height 249
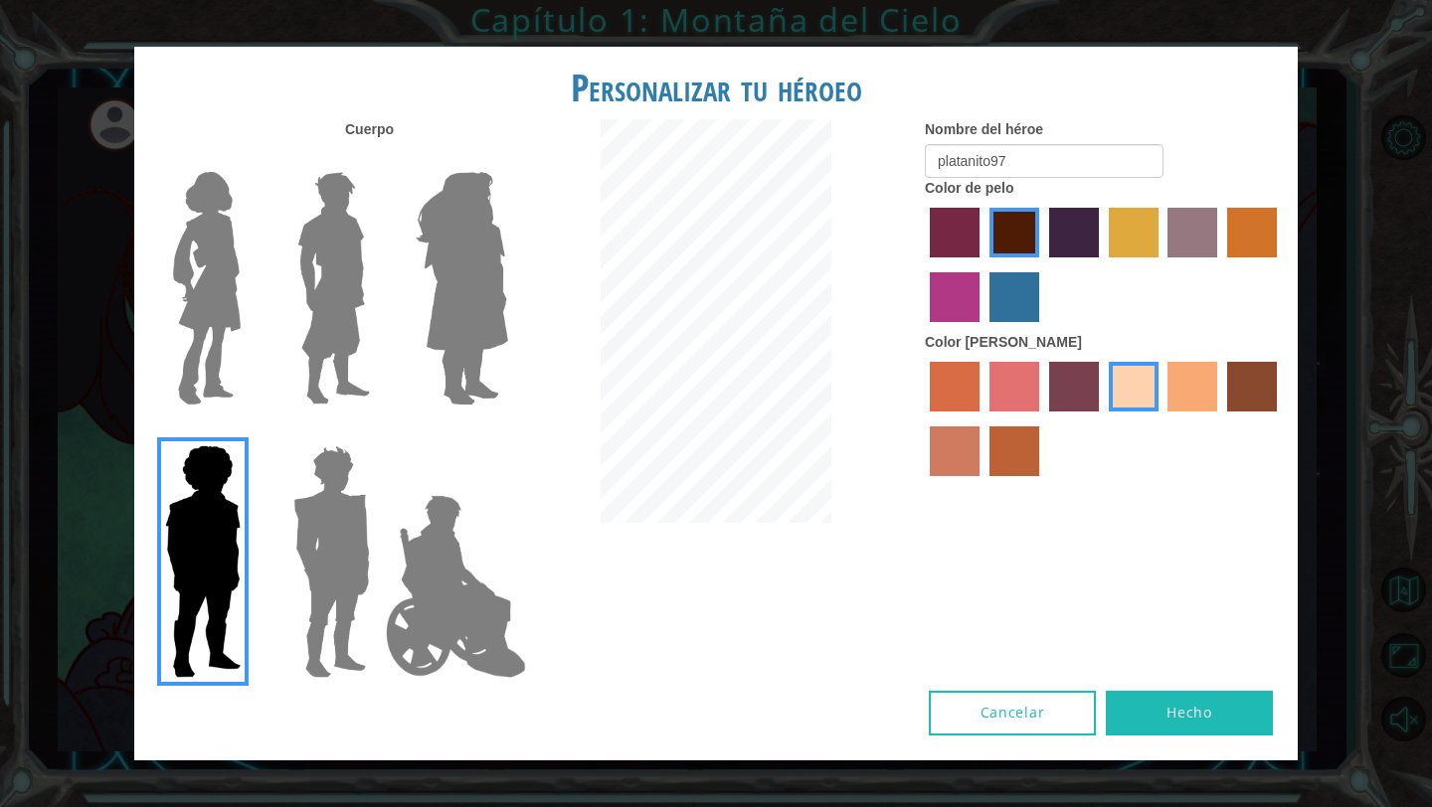
click at [249, 159] on input "Hero Connie" at bounding box center [249, 159] width 0 height 0
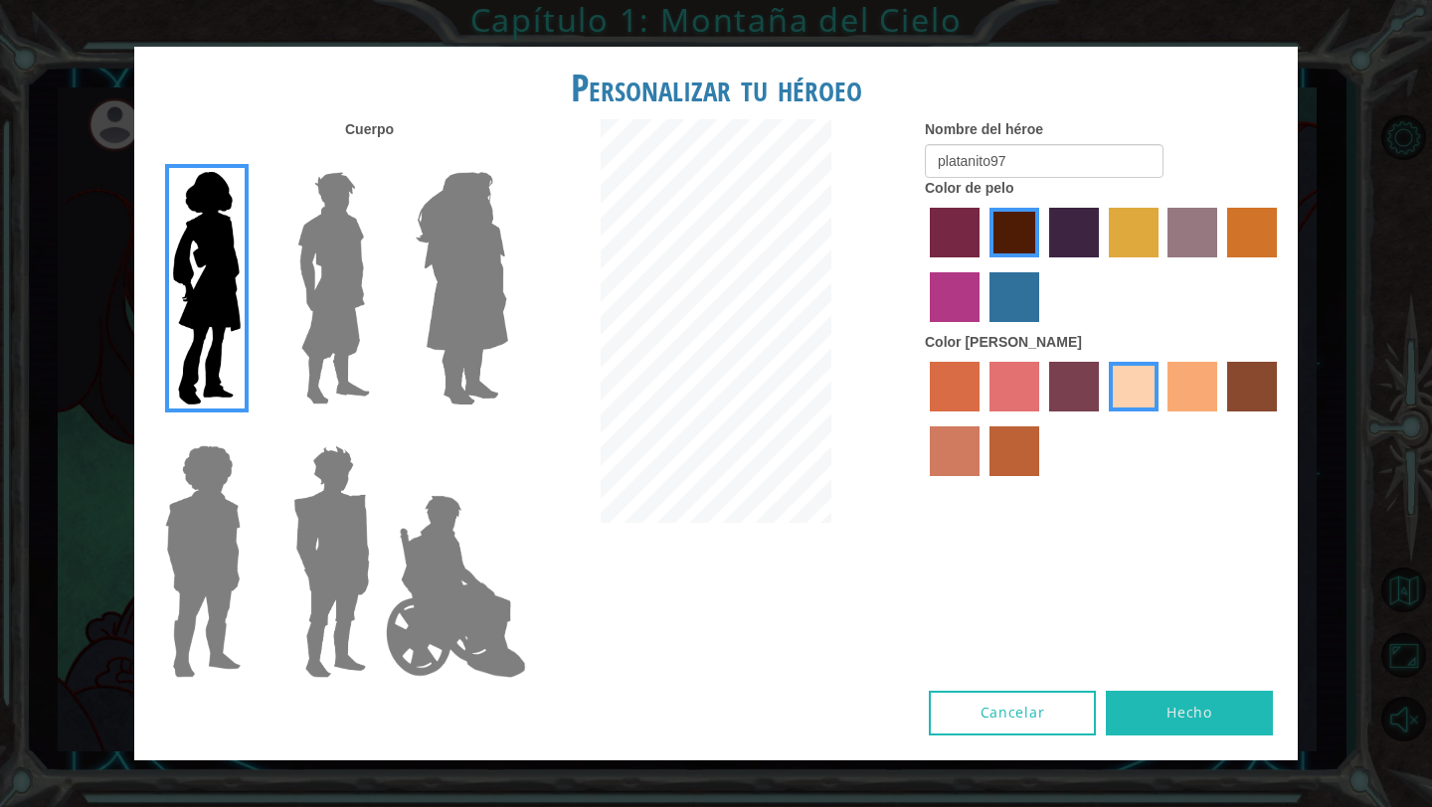
click at [953, 295] on label "medium red violet hair color" at bounding box center [955, 297] width 50 height 50
click at [1280, 264] on input "medium red violet hair color" at bounding box center [1280, 264] width 0 height 0
click at [953, 442] on label "burning sand skin color" at bounding box center [955, 452] width 50 height 50
click at [1280, 419] on input "burning sand skin color" at bounding box center [1280, 419] width 0 height 0
click at [1010, 411] on label "froly skin color" at bounding box center [1014, 387] width 50 height 50
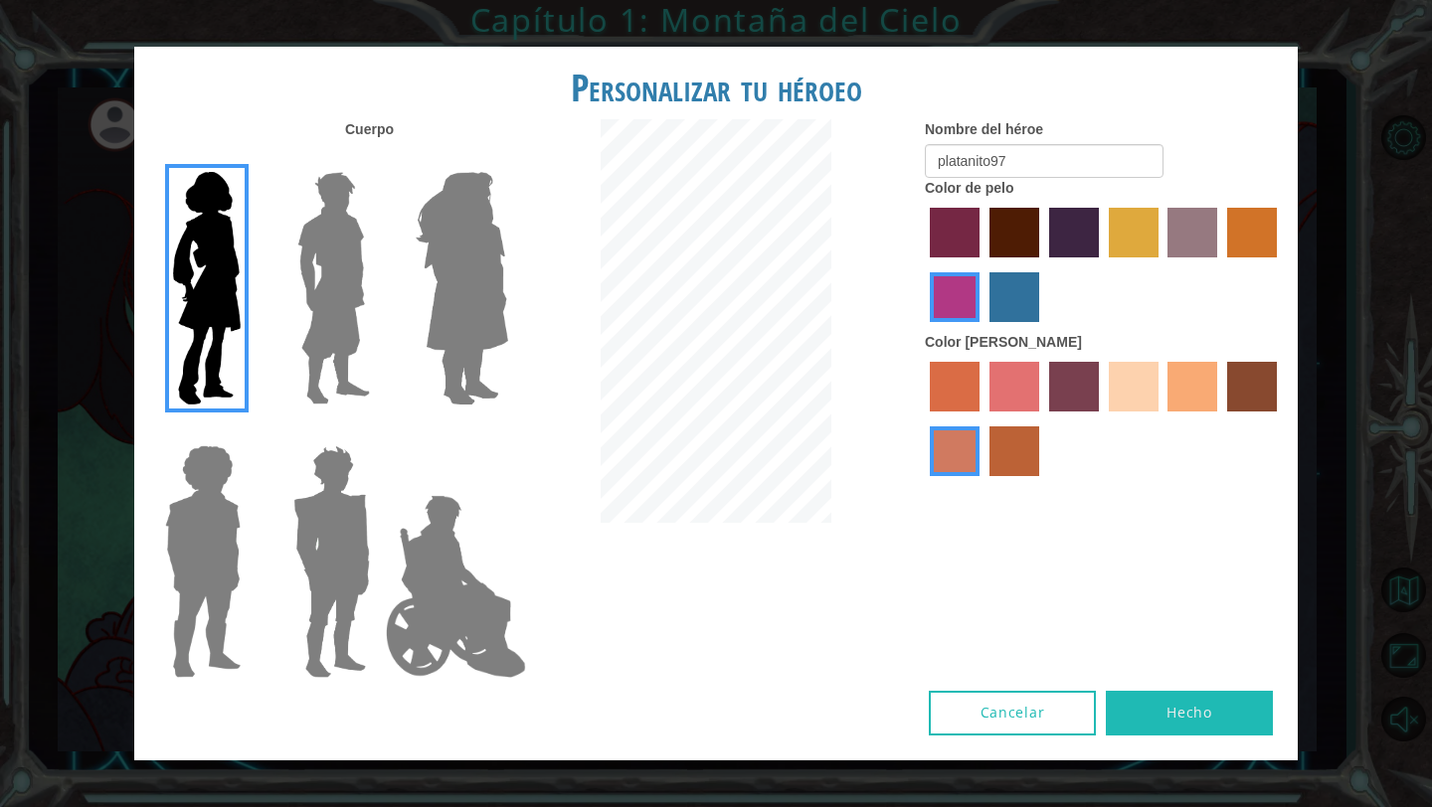
click at [982, 419] on input "froly skin color" at bounding box center [982, 419] width 0 height 0
click at [963, 377] on label "sorbus skin color" at bounding box center [955, 387] width 50 height 50
click at [923, 419] on input "sorbus skin color" at bounding box center [923, 419] width 0 height 0
click at [1109, 384] on label "sandy beach skin color" at bounding box center [1134, 387] width 50 height 50
click at [1102, 419] on input "sandy beach skin color" at bounding box center [1102, 419] width 0 height 0
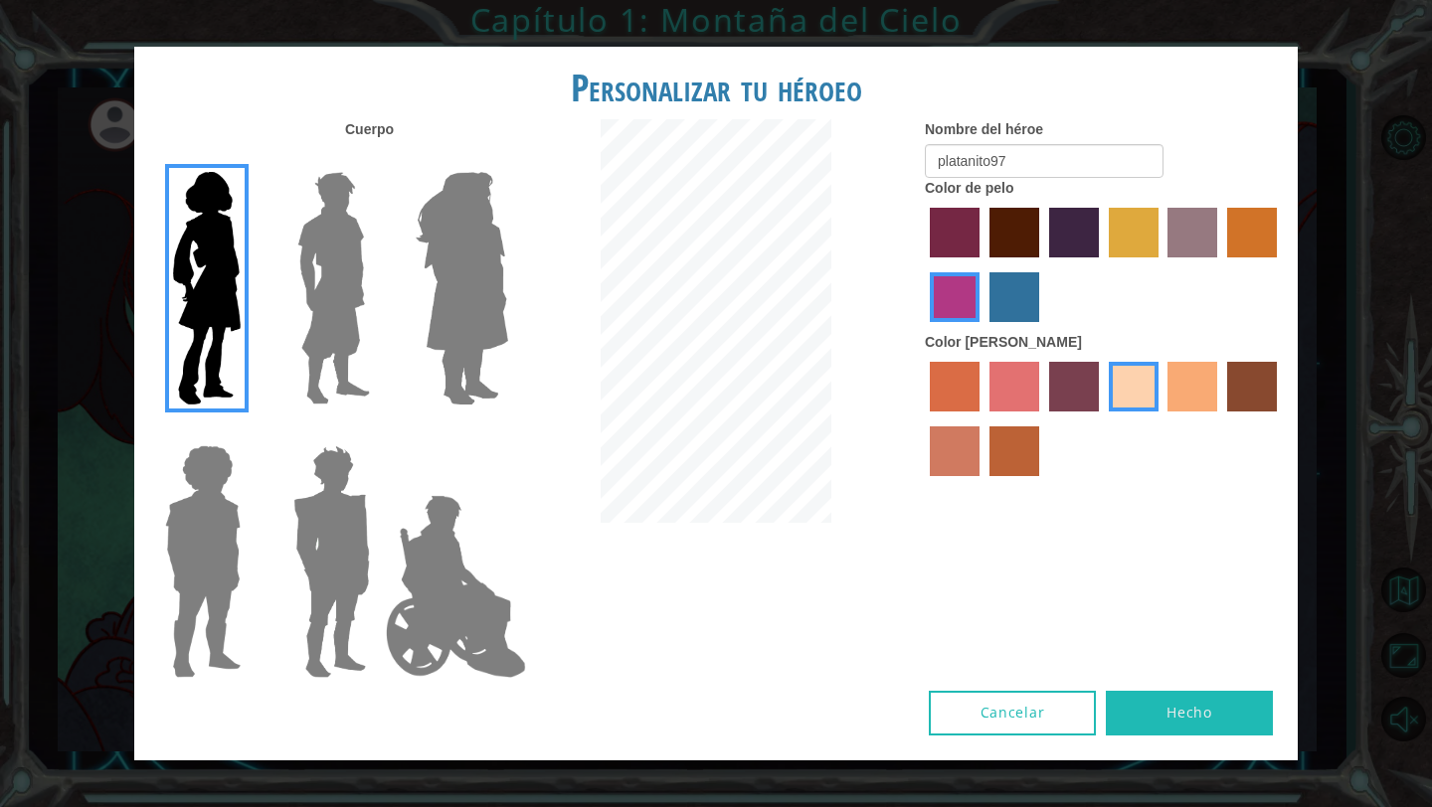
click at [947, 239] on label "paprika hair color" at bounding box center [955, 233] width 50 height 50
click at [923, 264] on input "paprika hair color" at bounding box center [923, 264] width 0 height 0
click at [955, 323] on div at bounding box center [1104, 267] width 358 height 129
click at [960, 298] on label "medium red violet hair color" at bounding box center [955, 297] width 50 height 50
click at [1280, 264] on input "medium red violet hair color" at bounding box center [1280, 264] width 0 height 0
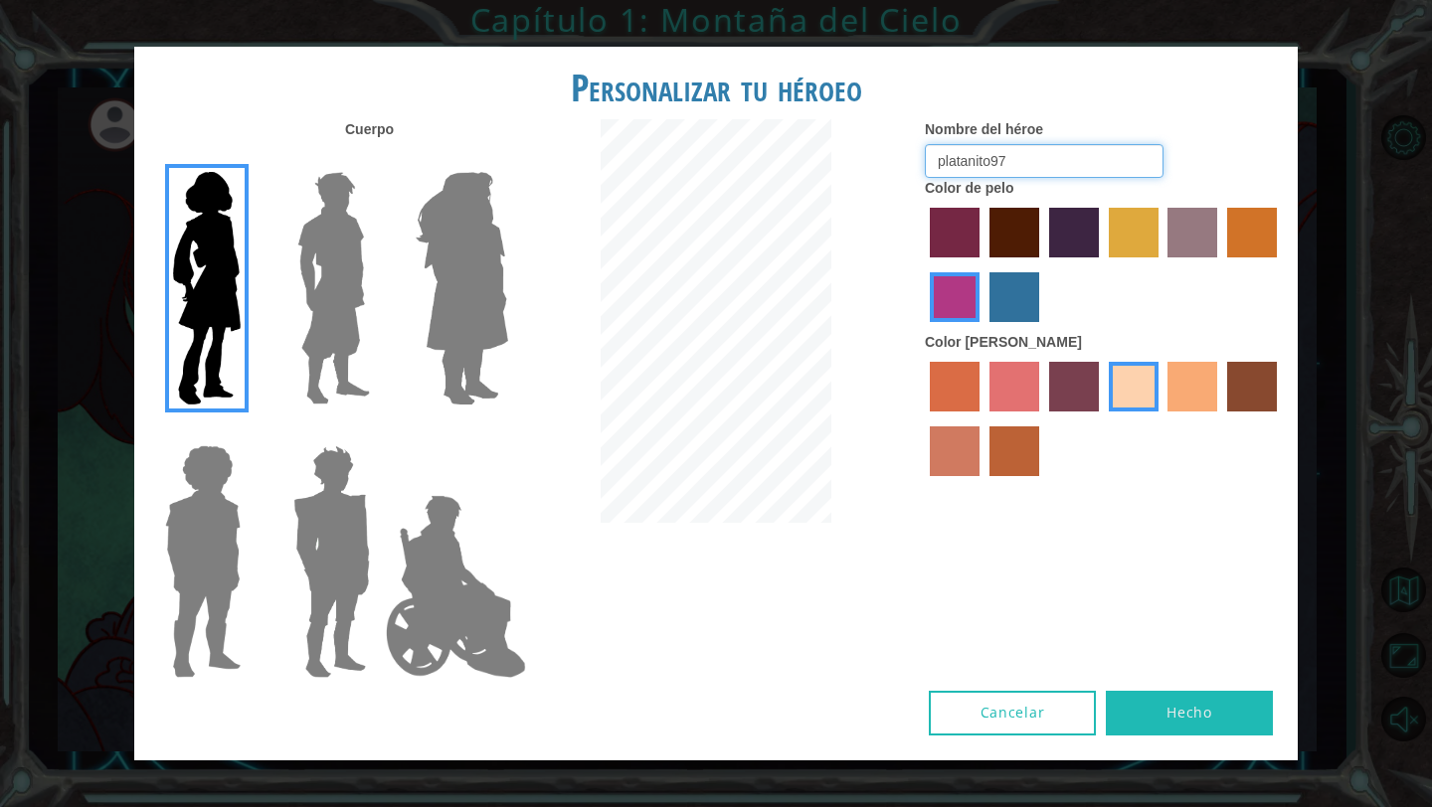
click at [1016, 167] on input "platanito97" at bounding box center [1044, 161] width 239 height 34
type input "p"
click at [1034, 160] on input "ballerinacapuccina" at bounding box center [1044, 161] width 239 height 34
click at [1110, 159] on input "ballerinacapuchina" at bounding box center [1044, 161] width 239 height 34
type input "ballerinacapuchina"
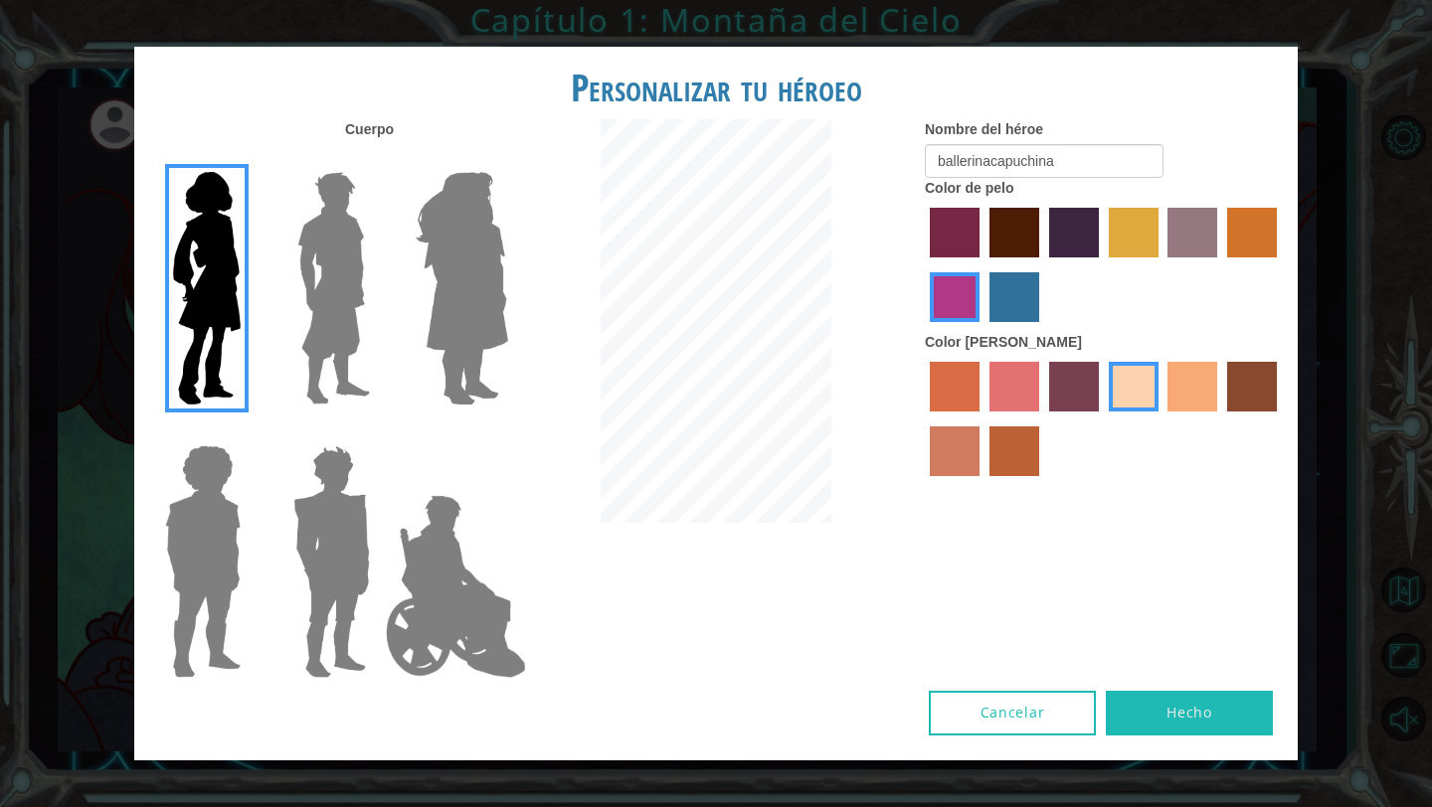
click at [1181, 722] on button "Hecho" at bounding box center [1189, 713] width 167 height 45
